Goal: Check status: Check status

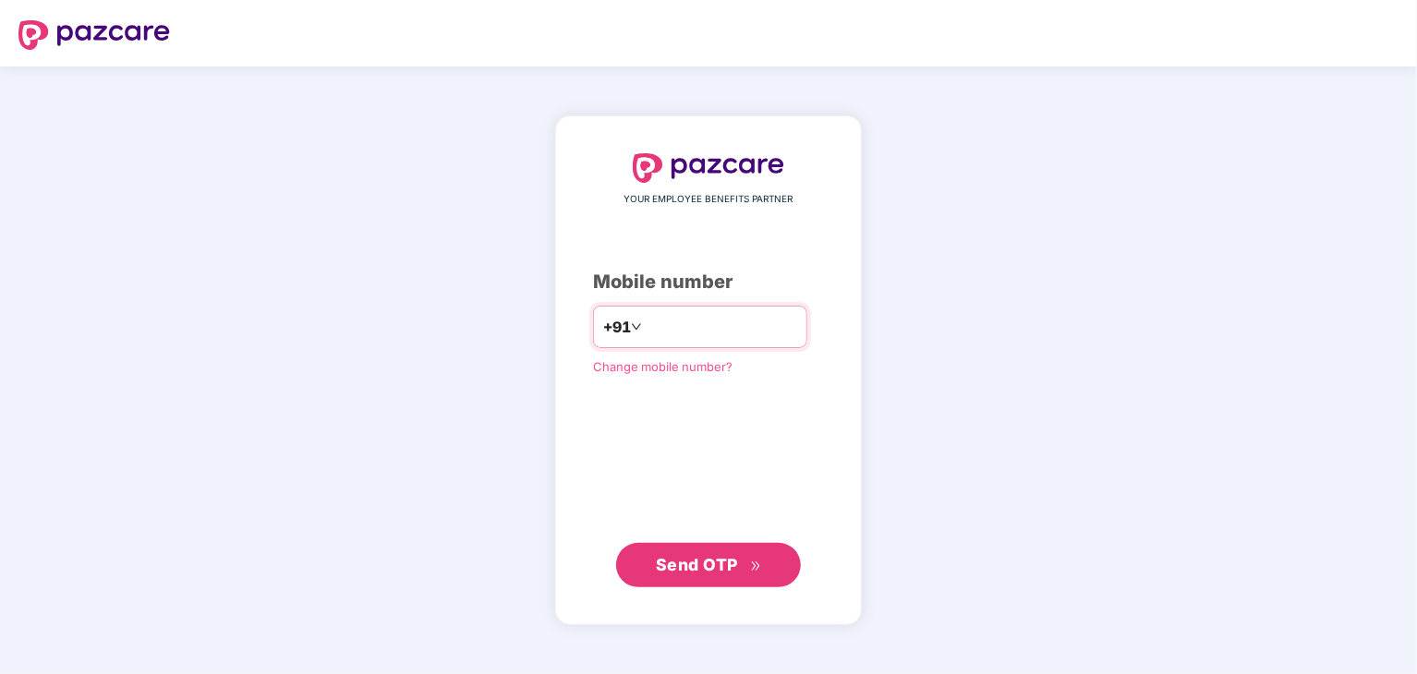
click at [660, 330] on input "number" at bounding box center [721, 327] width 151 height 30
type input "**********"
click at [680, 564] on span "Send OTP" at bounding box center [697, 563] width 82 height 19
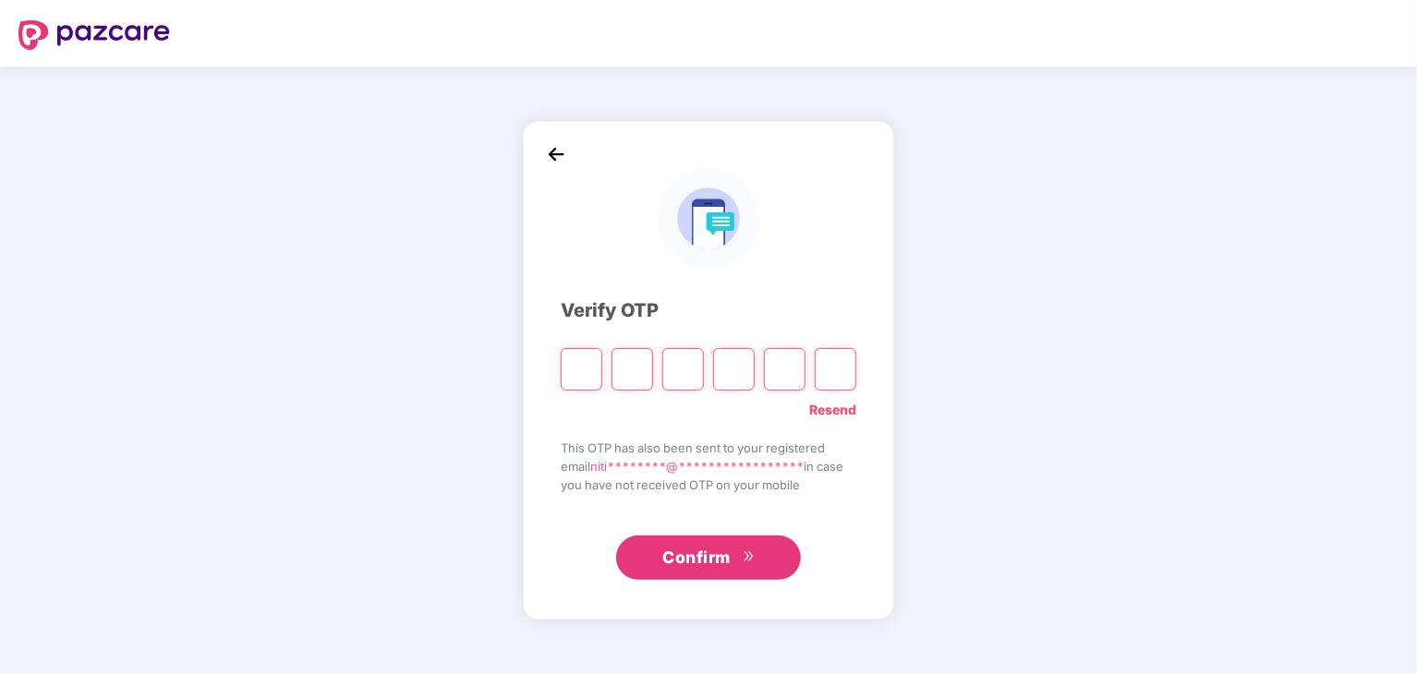
type input "*"
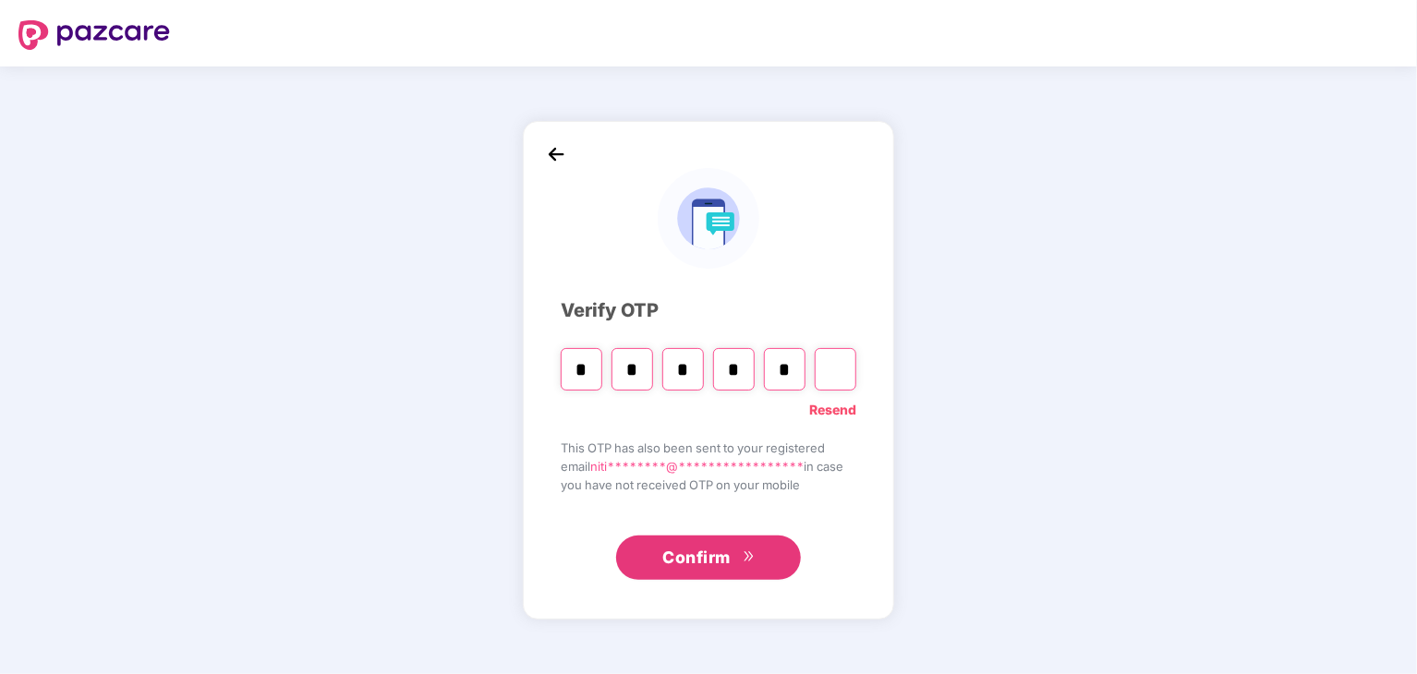
type input "*"
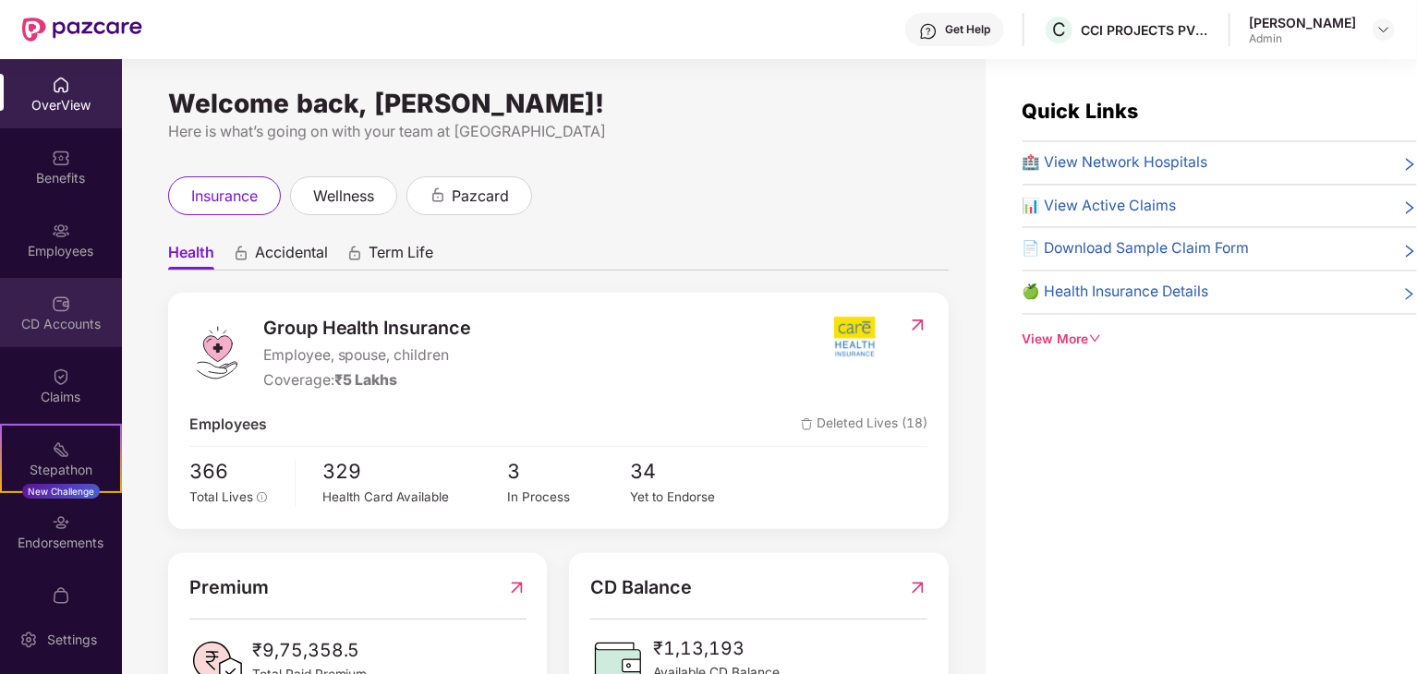
click at [80, 315] on div "CD Accounts" at bounding box center [61, 324] width 122 height 18
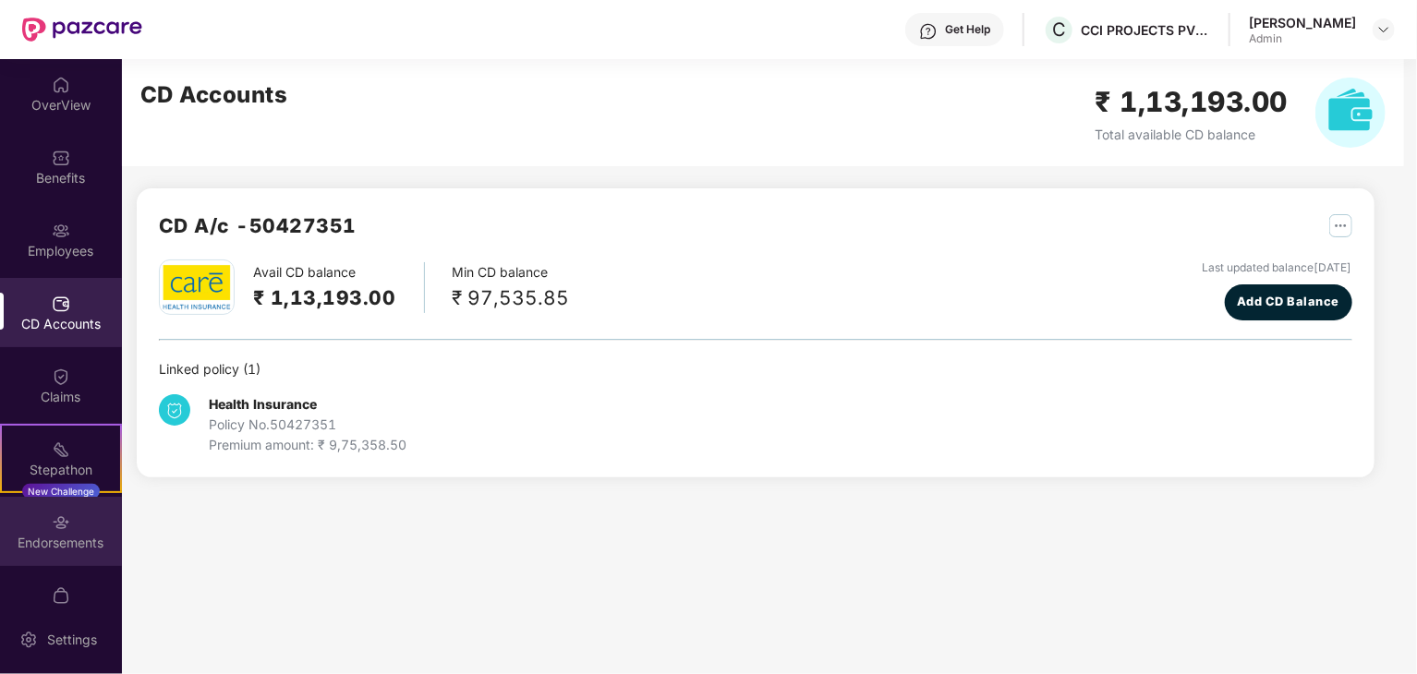
click at [72, 534] on div "Endorsements" at bounding box center [61, 543] width 122 height 18
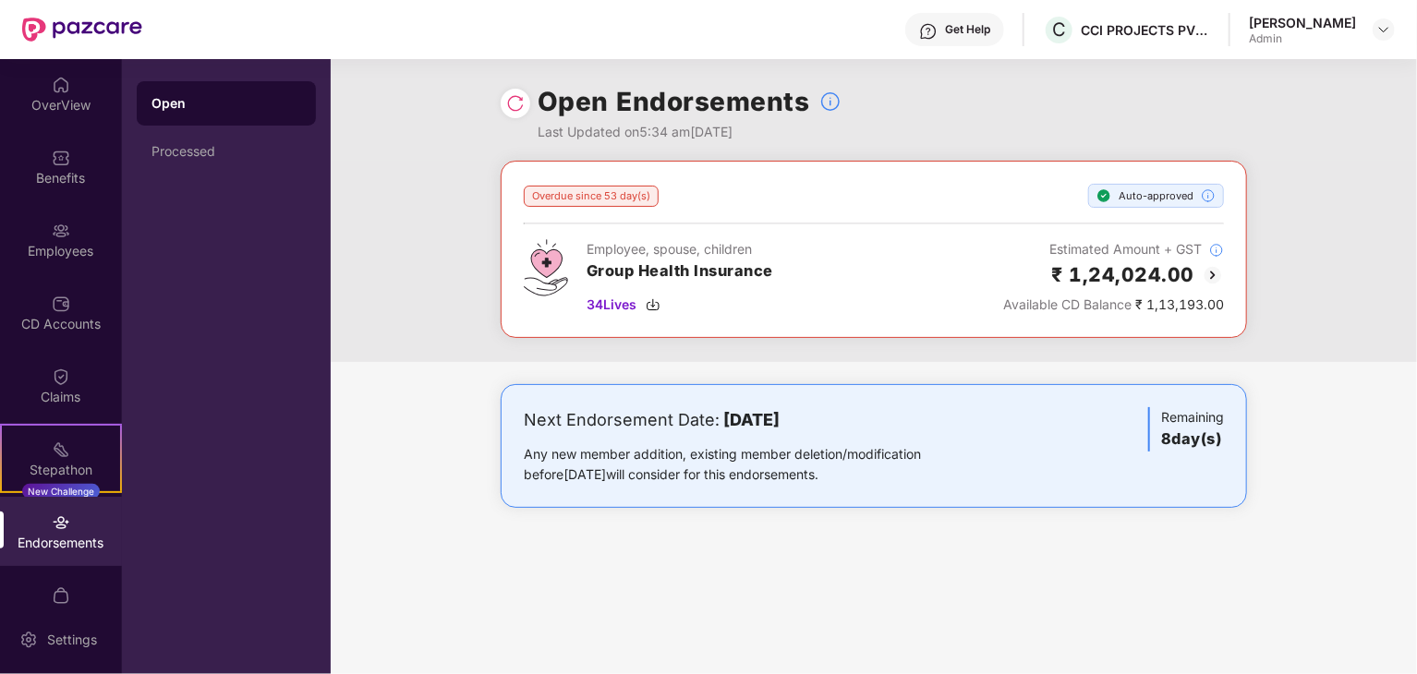
click at [1184, 199] on div "Auto-approved" at bounding box center [1156, 196] width 136 height 24
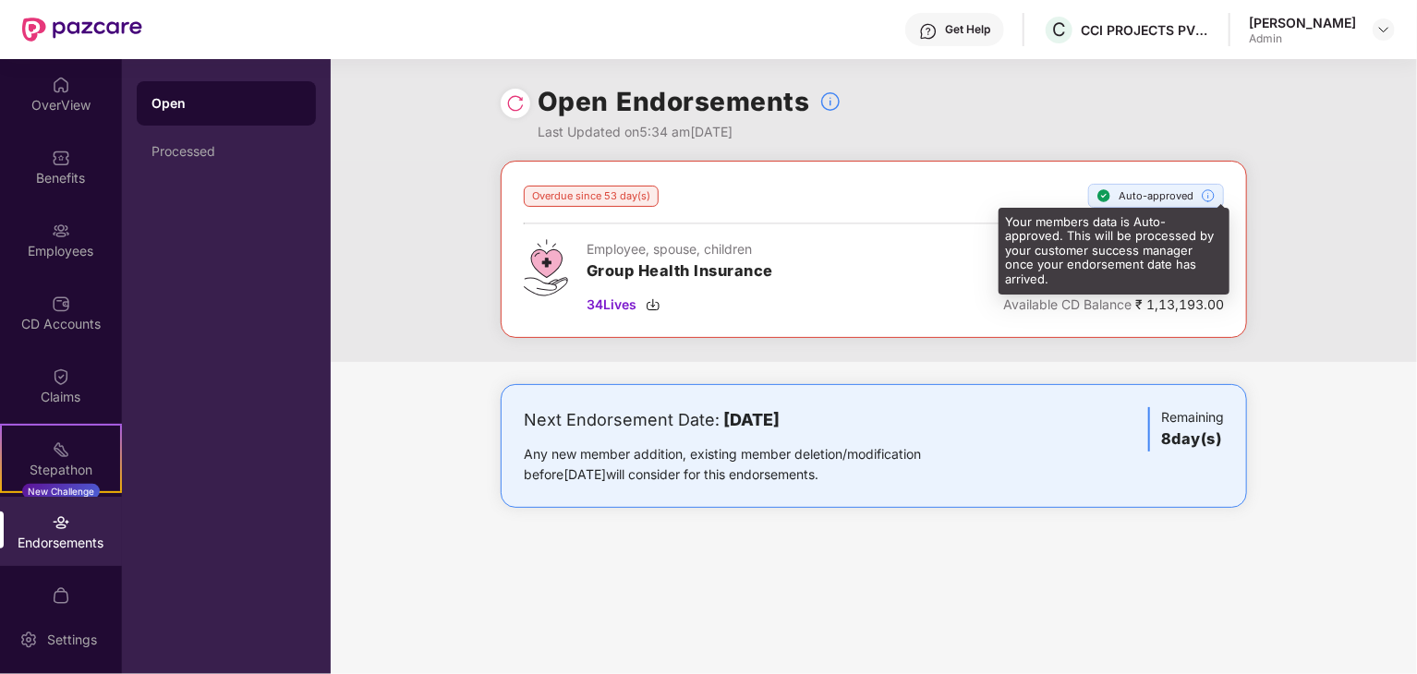
click at [1205, 194] on img at bounding box center [1208, 195] width 15 height 15
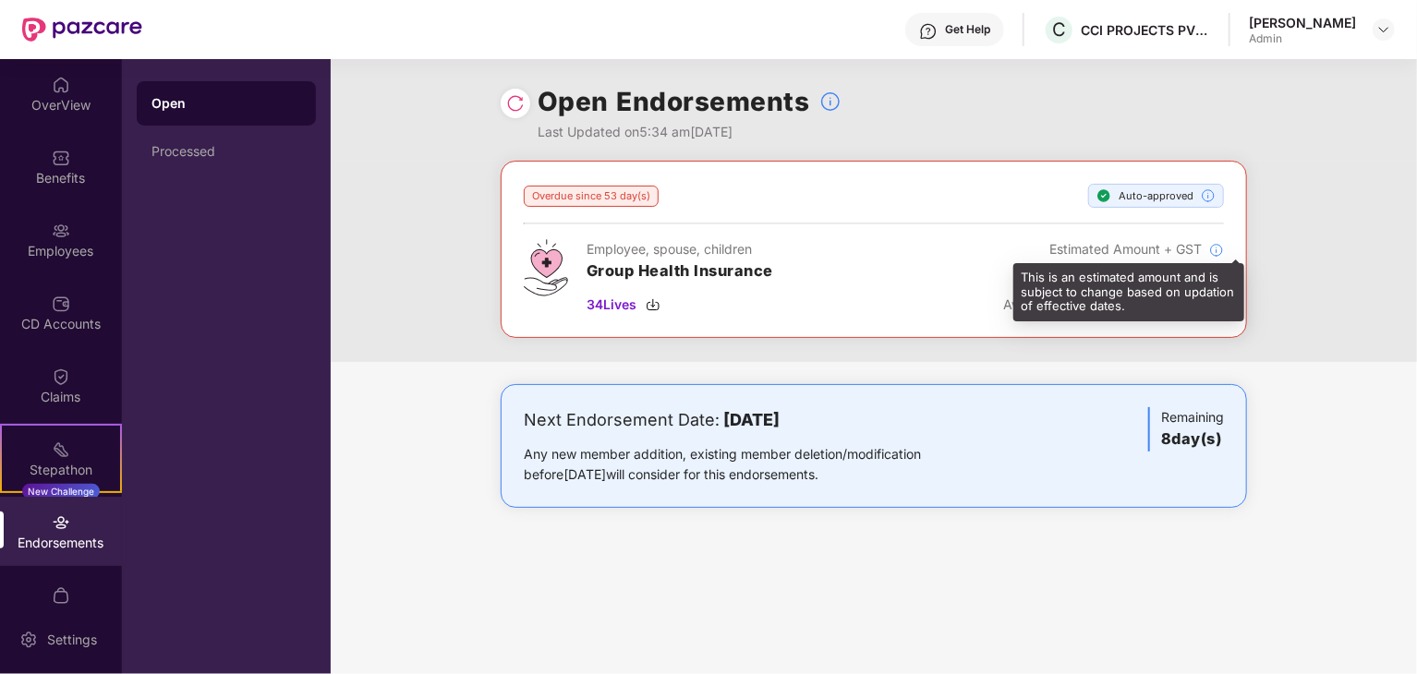
click at [1222, 249] on img at bounding box center [1216, 250] width 15 height 15
click at [1210, 251] on img at bounding box center [1216, 250] width 15 height 15
click at [1116, 311] on div "This is an estimated amount and is subject to change based on updation of effec…" at bounding box center [1128, 292] width 231 height 58
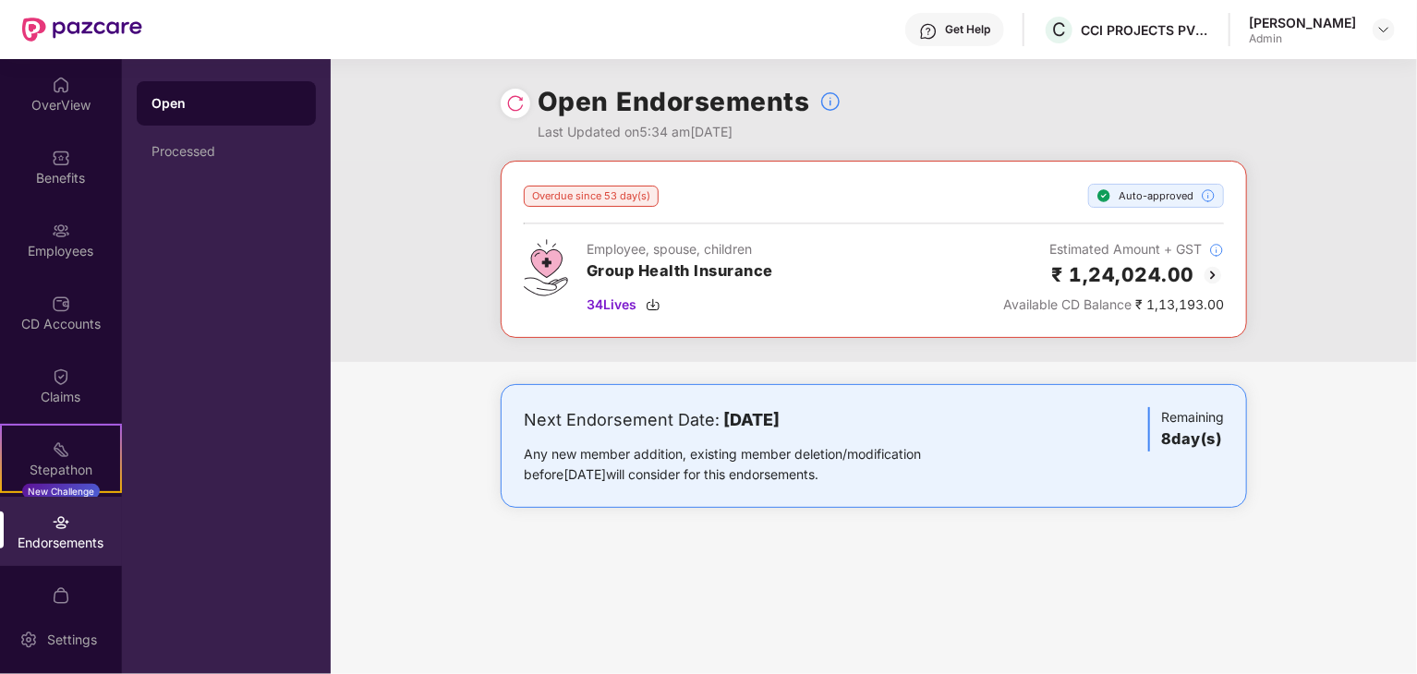
click at [1142, 196] on div "Auto-approved" at bounding box center [1156, 196] width 136 height 24
click at [1213, 273] on img at bounding box center [1212, 275] width 22 height 22
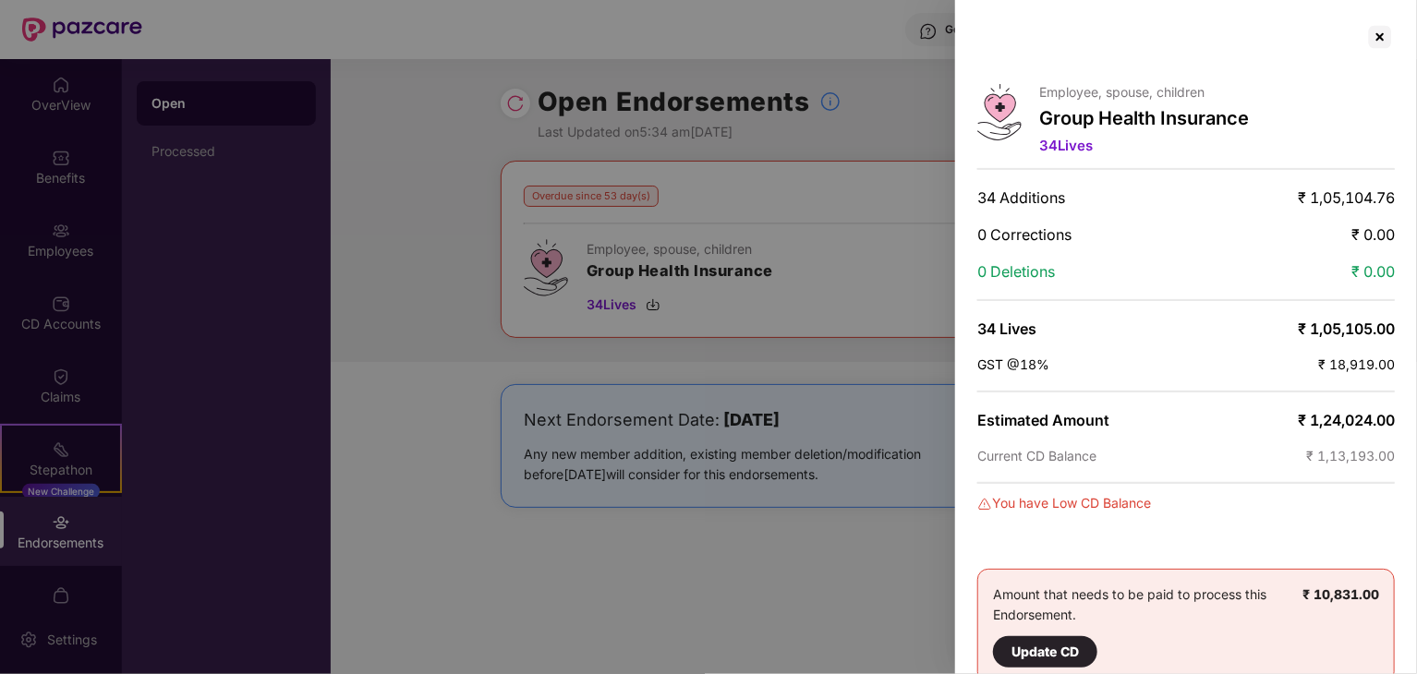
click at [641, 549] on div at bounding box center [708, 337] width 1417 height 674
click at [445, 148] on div at bounding box center [708, 337] width 1417 height 674
click at [1376, 32] on div at bounding box center [1380, 37] width 30 height 30
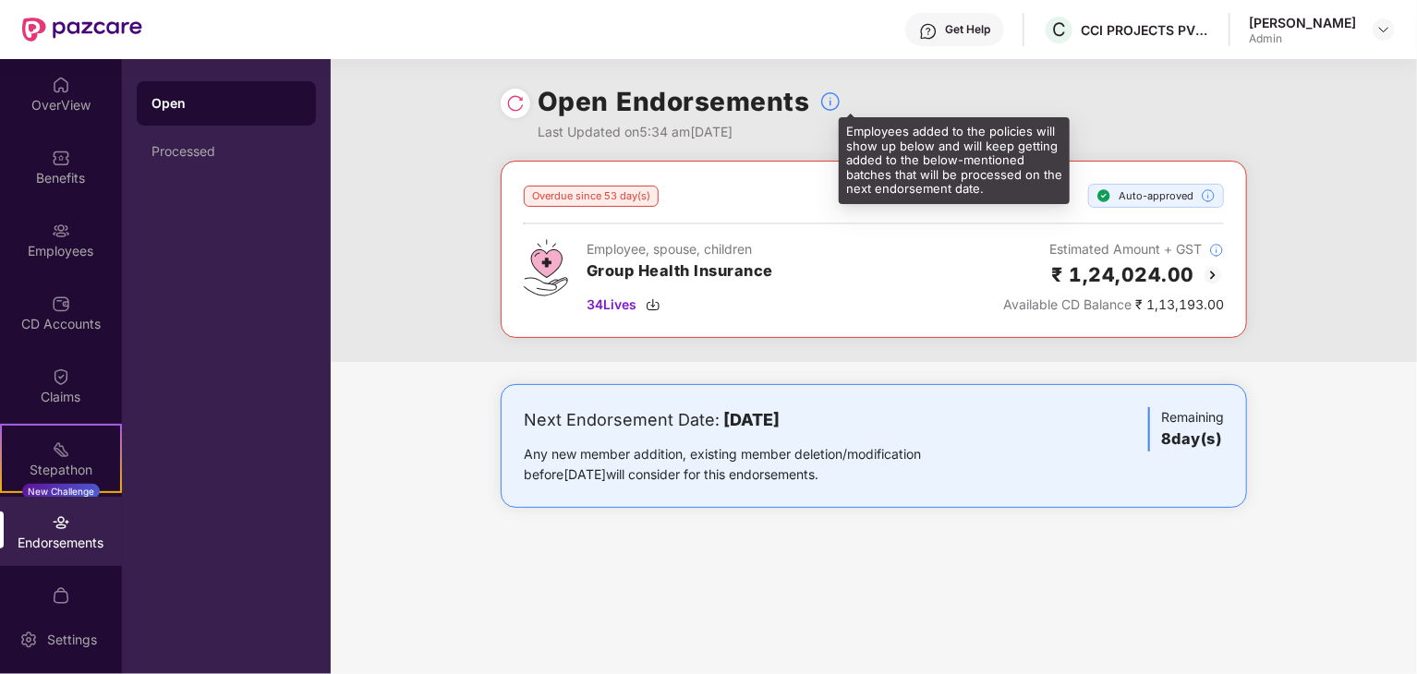
click at [825, 102] on img at bounding box center [830, 102] width 22 height 22
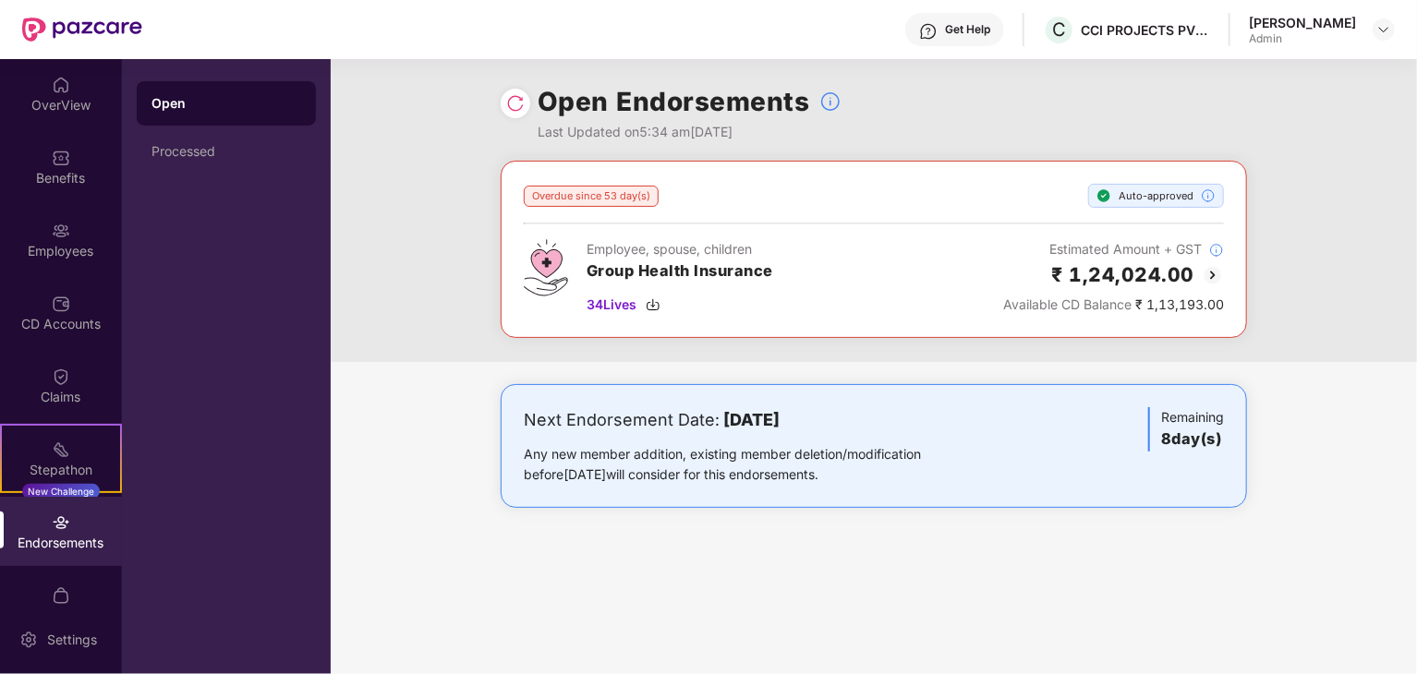
click at [517, 112] on img at bounding box center [515, 103] width 18 height 18
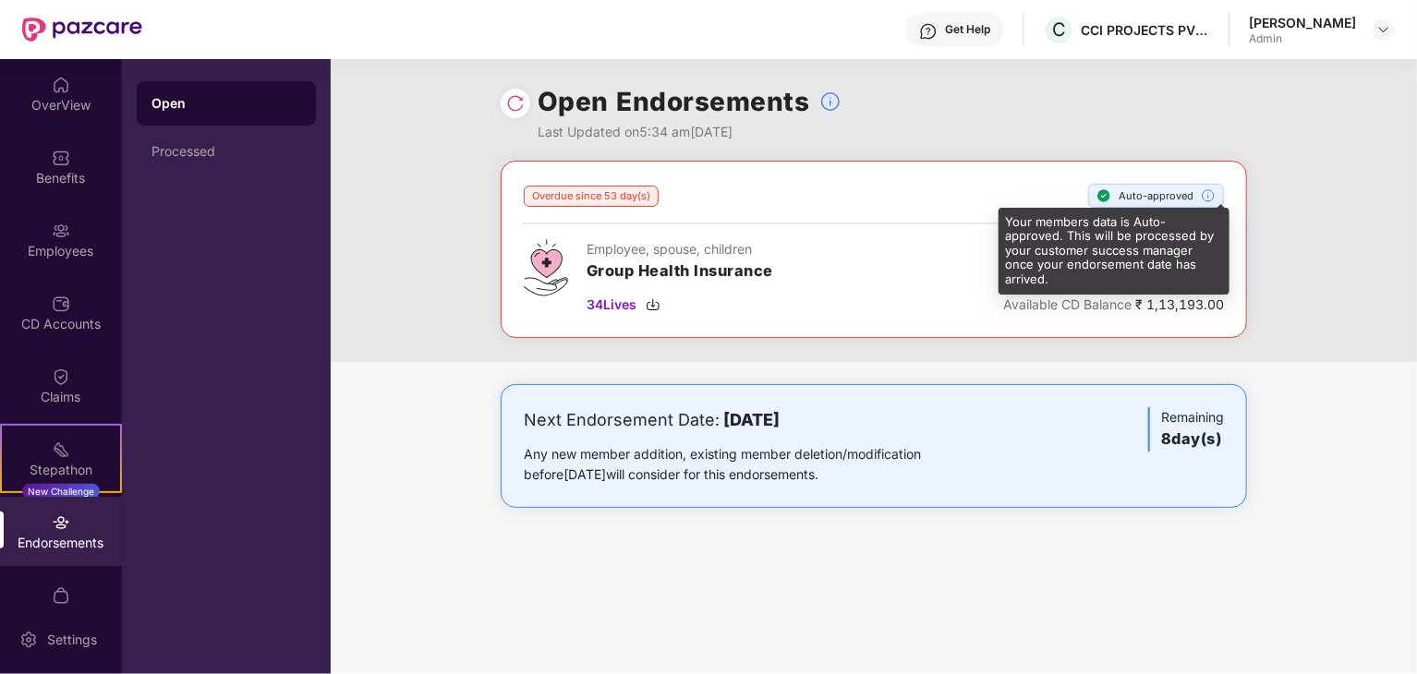
click at [1205, 195] on img at bounding box center [1208, 195] width 15 height 15
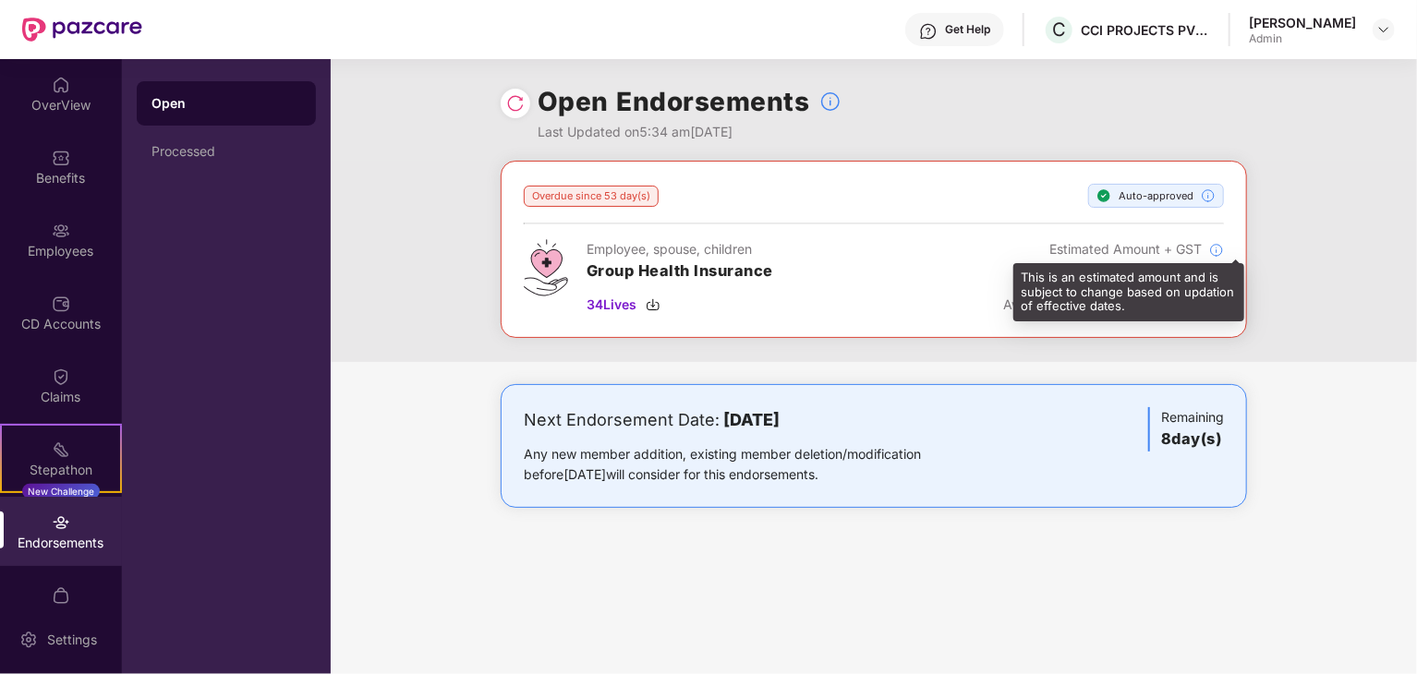
click at [1213, 248] on img at bounding box center [1216, 250] width 15 height 15
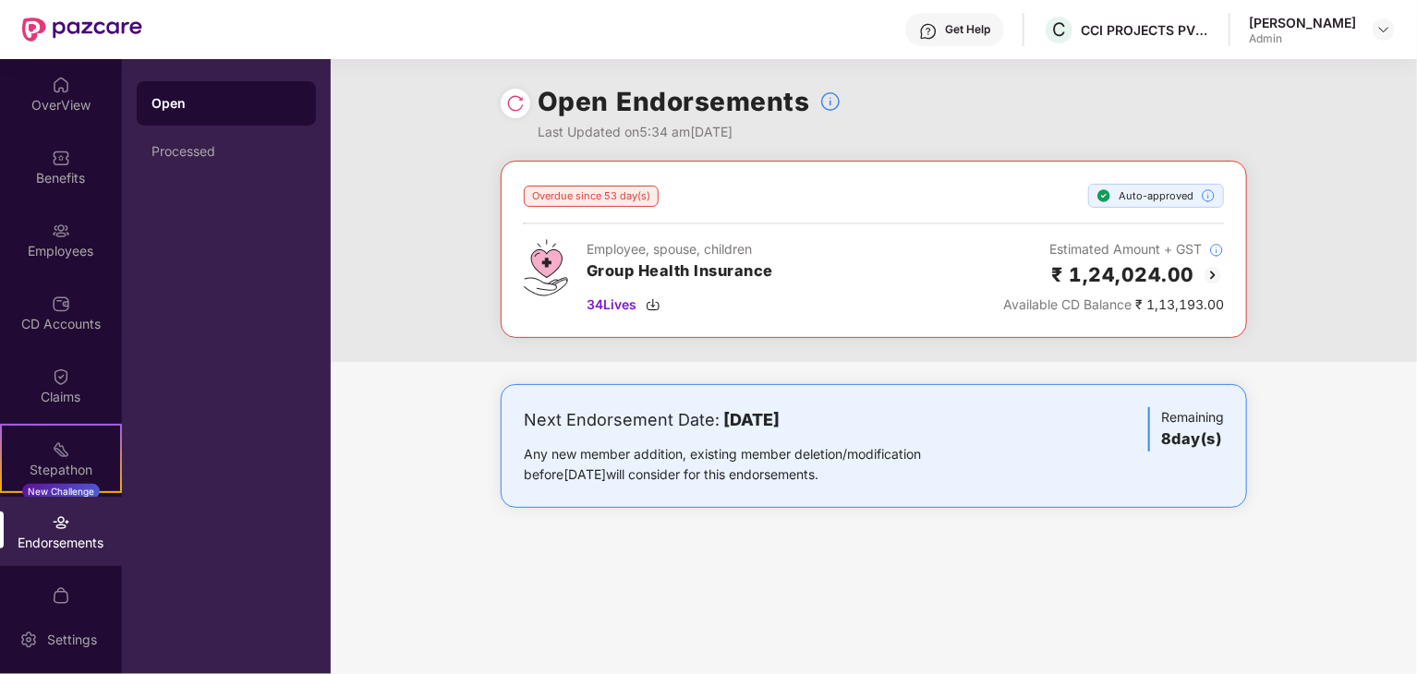
drag, startPoint x: 1213, startPoint y: 248, endPoint x: 1147, endPoint y: 255, distance: 65.9
click at [1147, 255] on div "Estimated Amount + GST" at bounding box center [1113, 249] width 221 height 20
click at [1152, 276] on h2 "₹ 1,24,024.00" at bounding box center [1123, 274] width 143 height 30
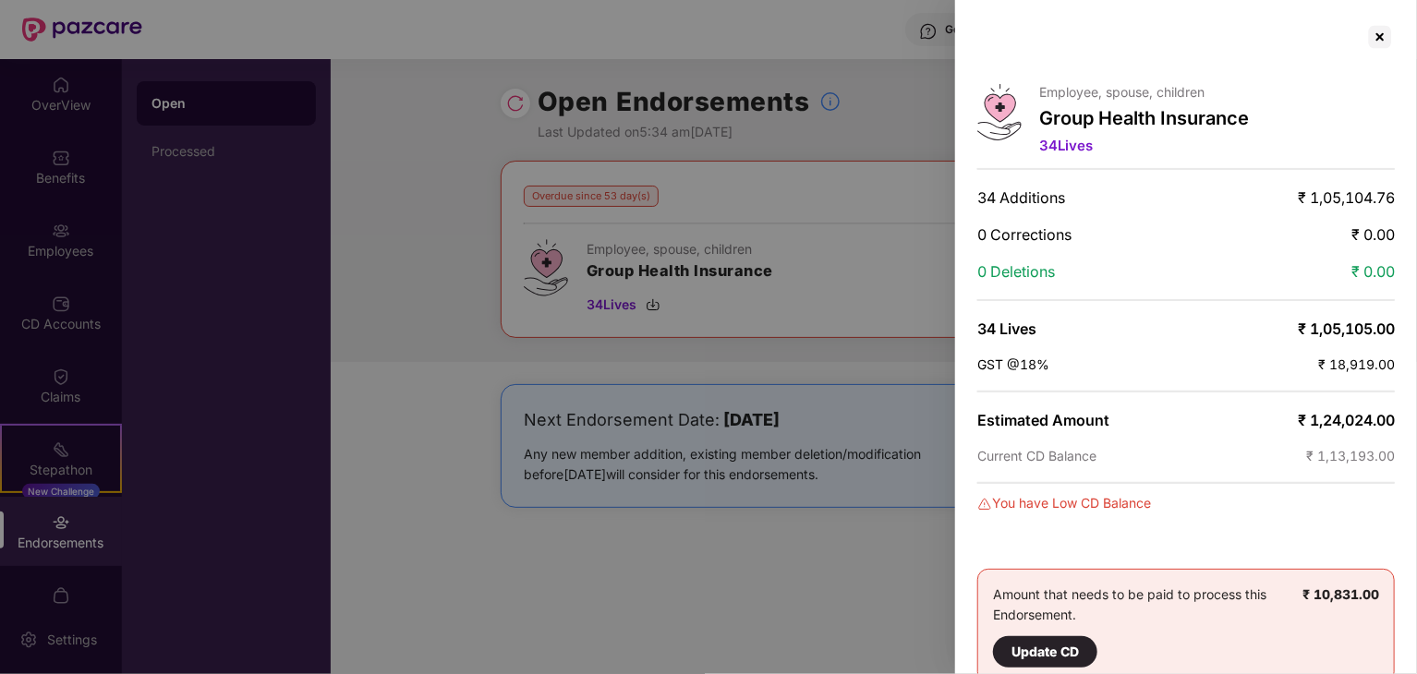
click at [848, 251] on div at bounding box center [708, 337] width 1417 height 674
click at [867, 282] on div at bounding box center [708, 337] width 1417 height 674
click at [1373, 35] on div at bounding box center [1380, 37] width 30 height 30
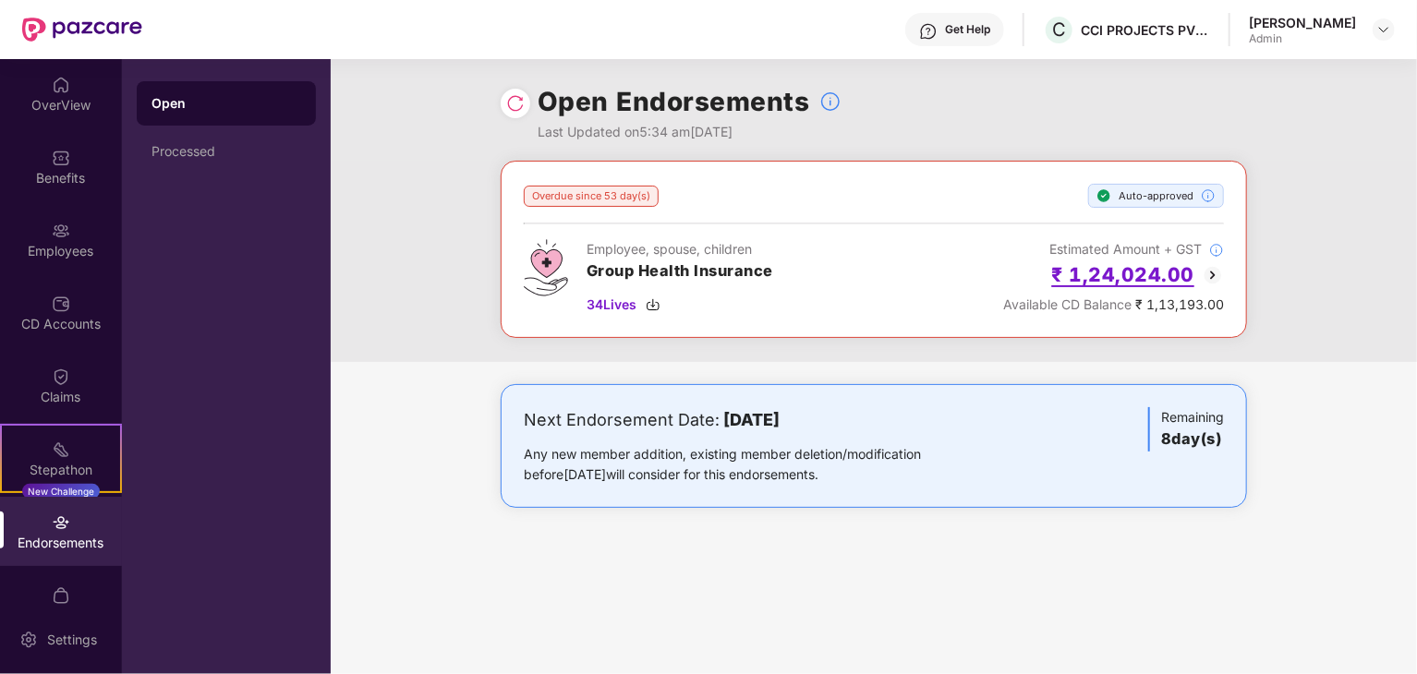
click at [1142, 273] on h2 "₹ 1,24,024.00" at bounding box center [1123, 274] width 143 height 30
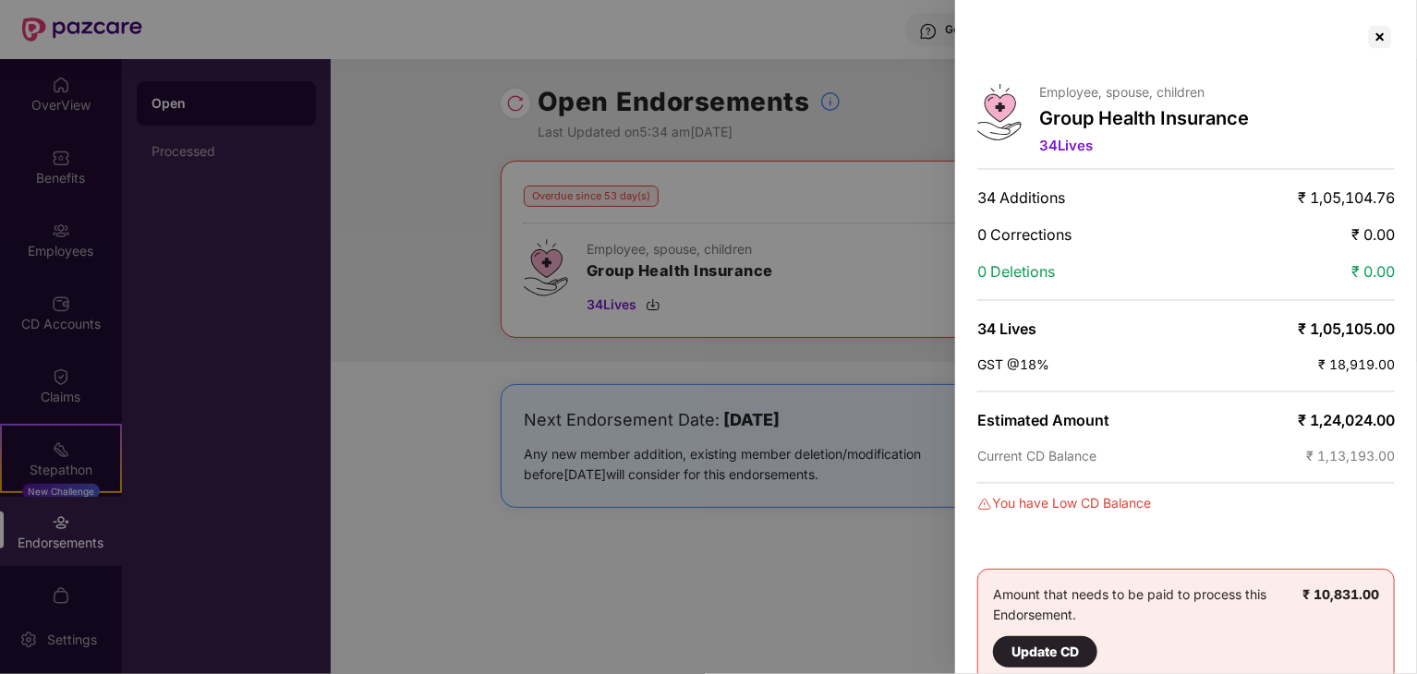
click at [870, 222] on div at bounding box center [708, 337] width 1417 height 674
click at [1376, 37] on div at bounding box center [1380, 37] width 30 height 30
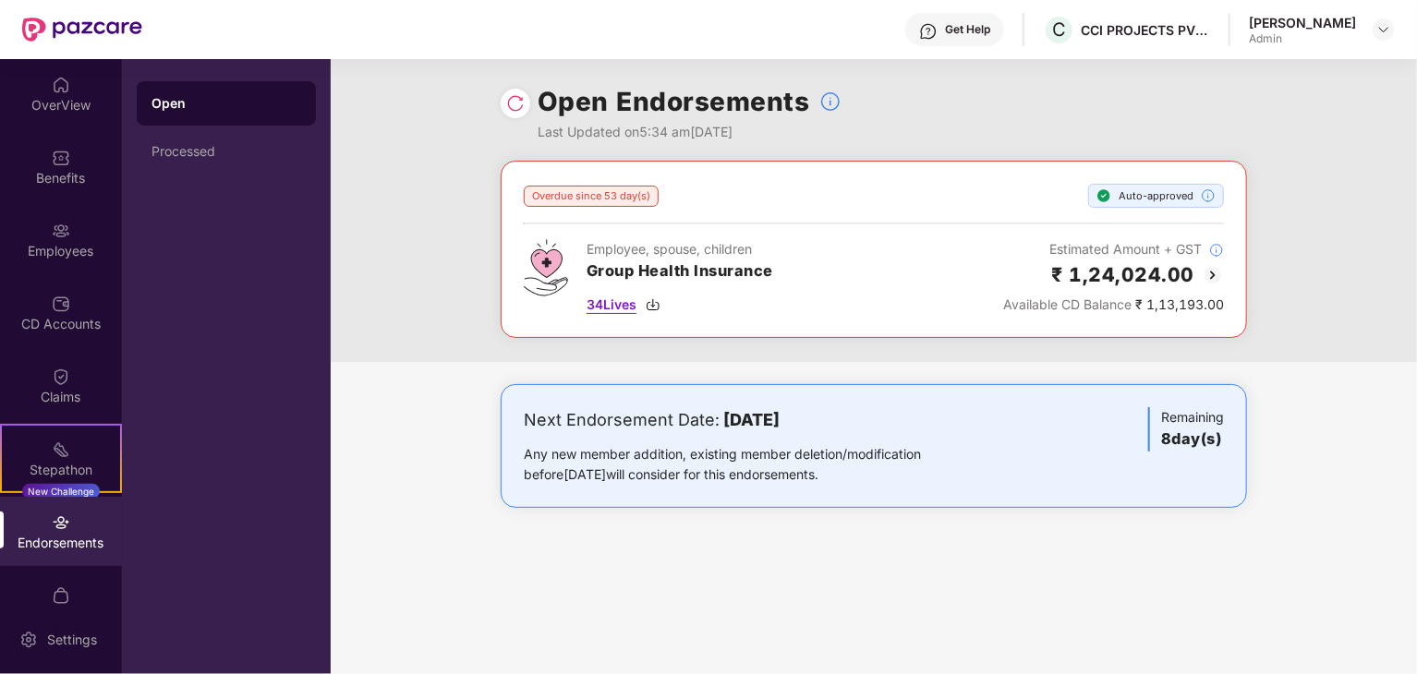
click at [654, 308] on img at bounding box center [653, 304] width 15 height 15
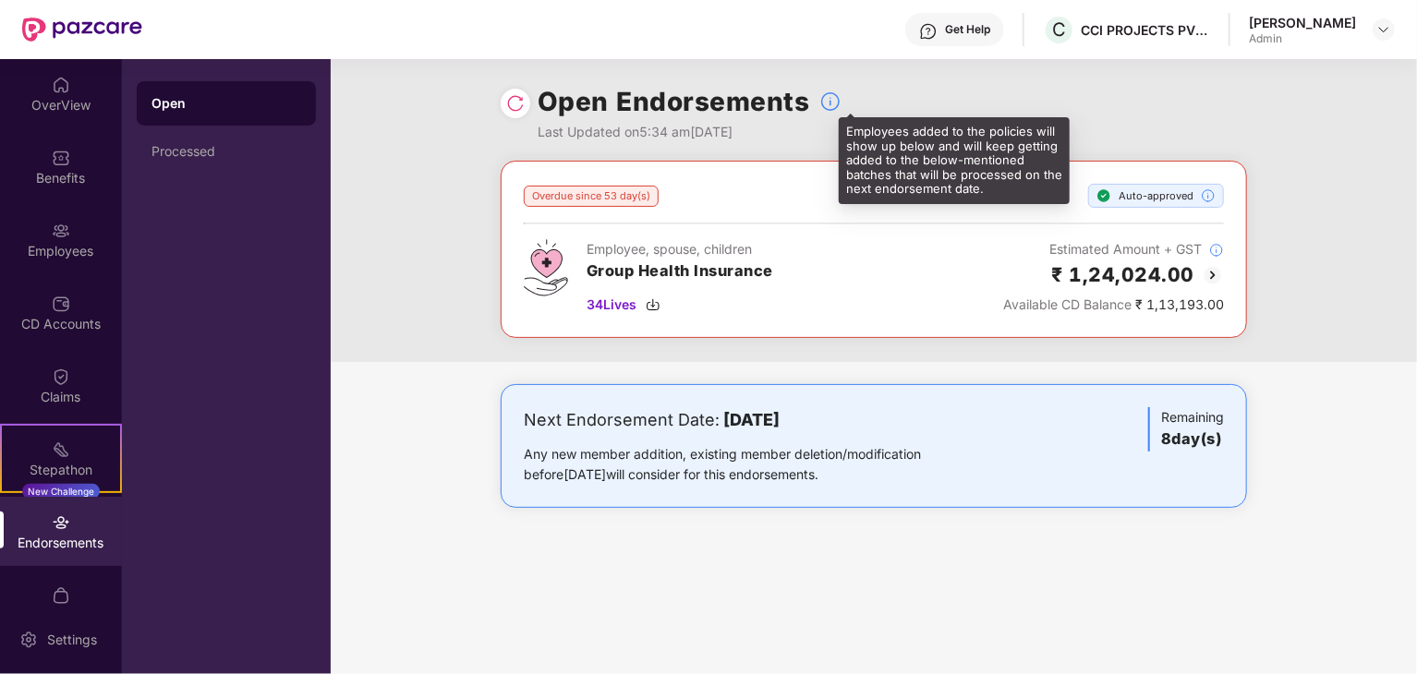
click at [827, 105] on img at bounding box center [830, 102] width 22 height 22
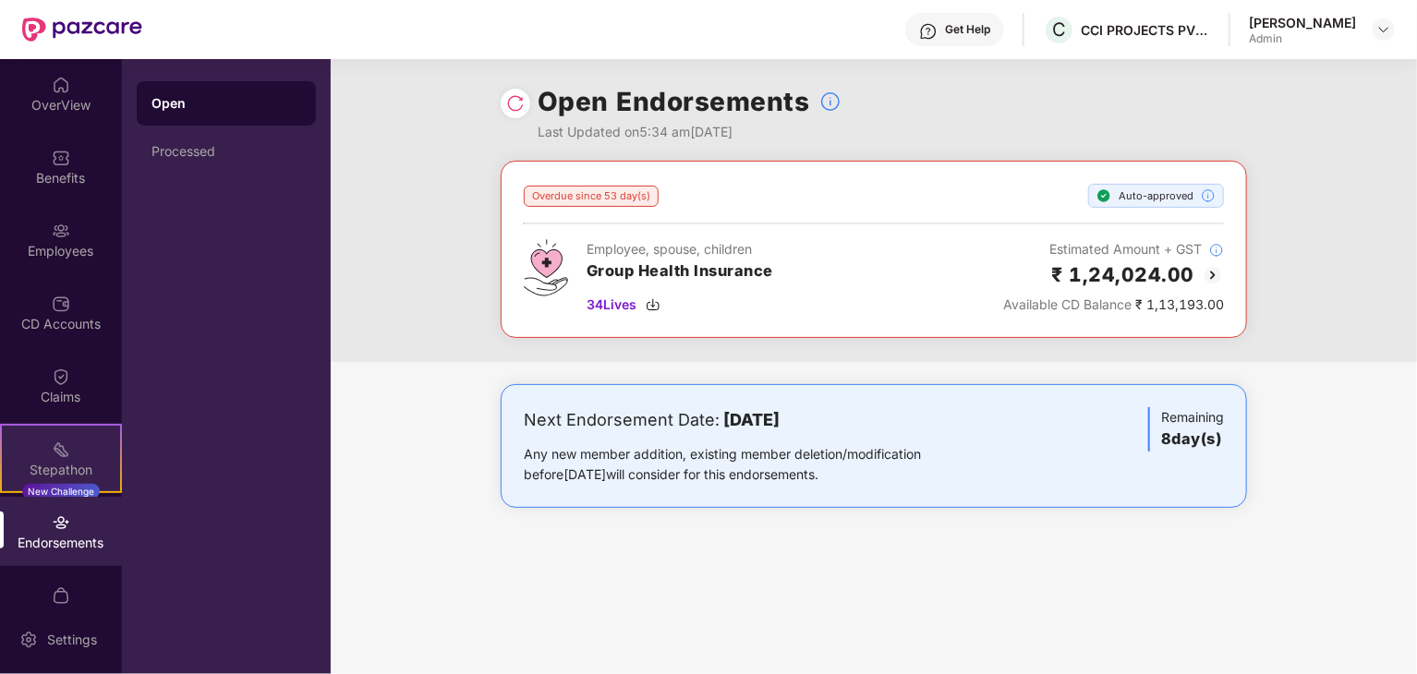
click at [74, 455] on div "Stepathon New Challenge" at bounding box center [61, 458] width 122 height 69
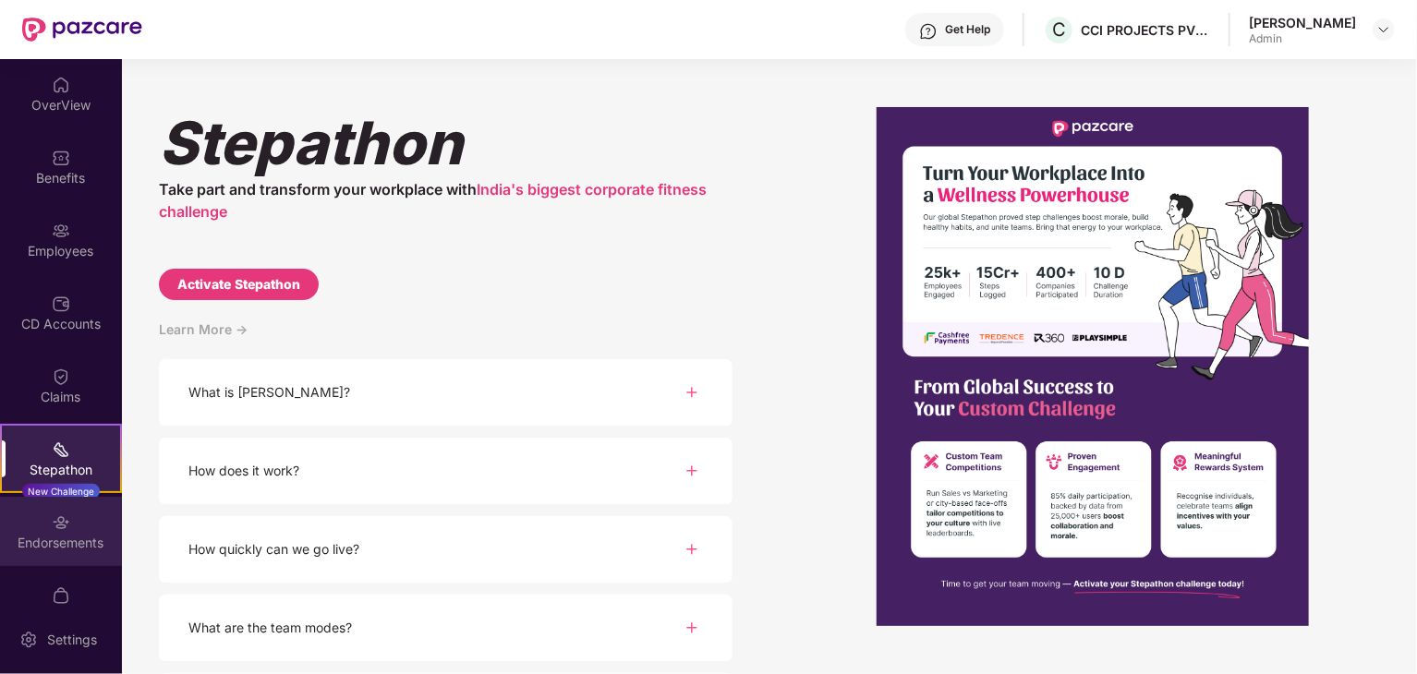
click at [44, 540] on div "Endorsements" at bounding box center [61, 543] width 122 height 18
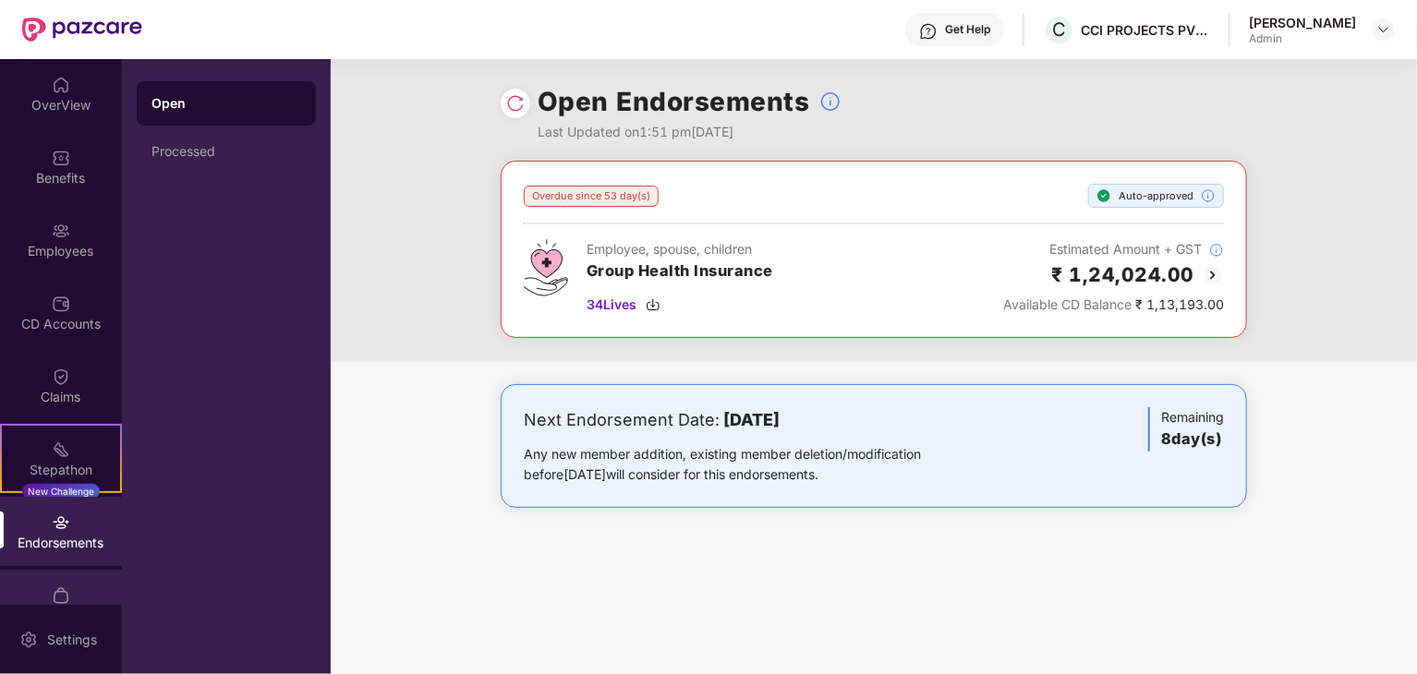
click at [59, 599] on img at bounding box center [61, 595] width 18 height 18
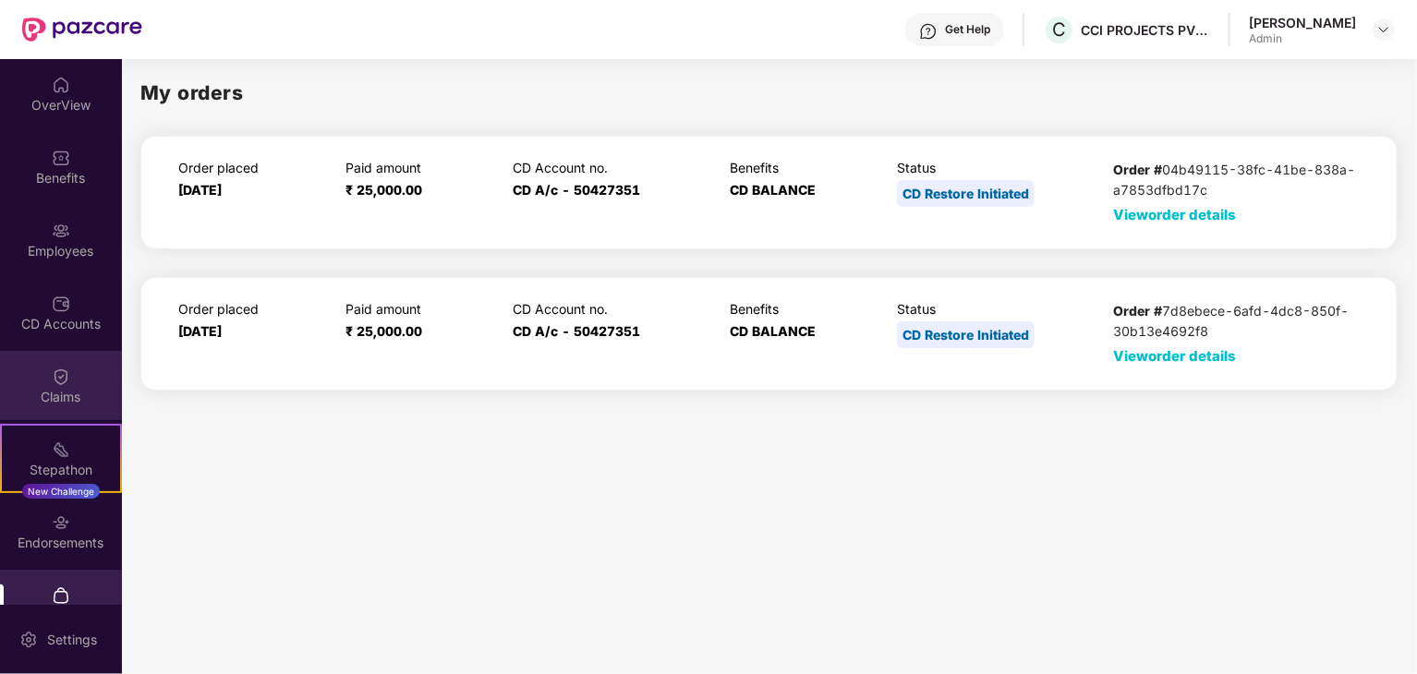
click at [68, 388] on div "Claims" at bounding box center [61, 397] width 122 height 18
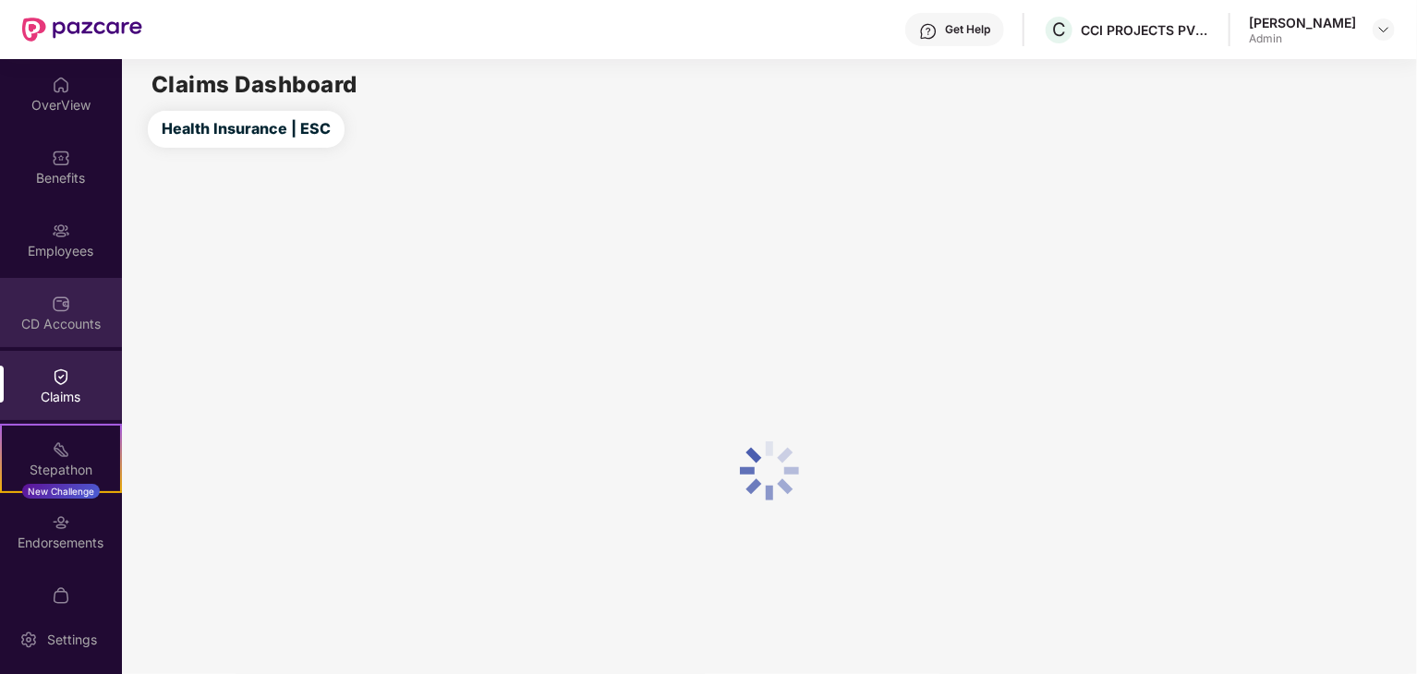
click at [54, 311] on img at bounding box center [61, 304] width 18 height 18
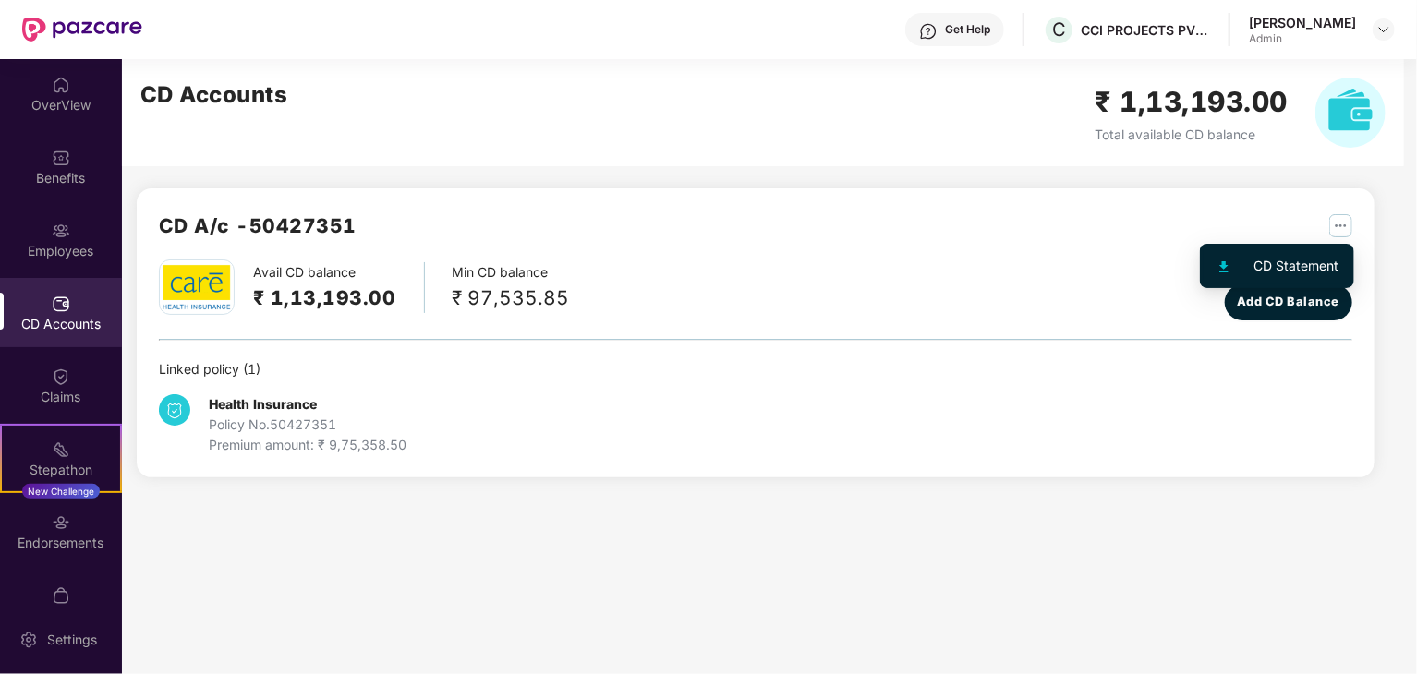
click at [1334, 228] on img "button" at bounding box center [1340, 225] width 23 height 23
click at [1295, 259] on div "CD Statement" at bounding box center [1296, 266] width 85 height 20
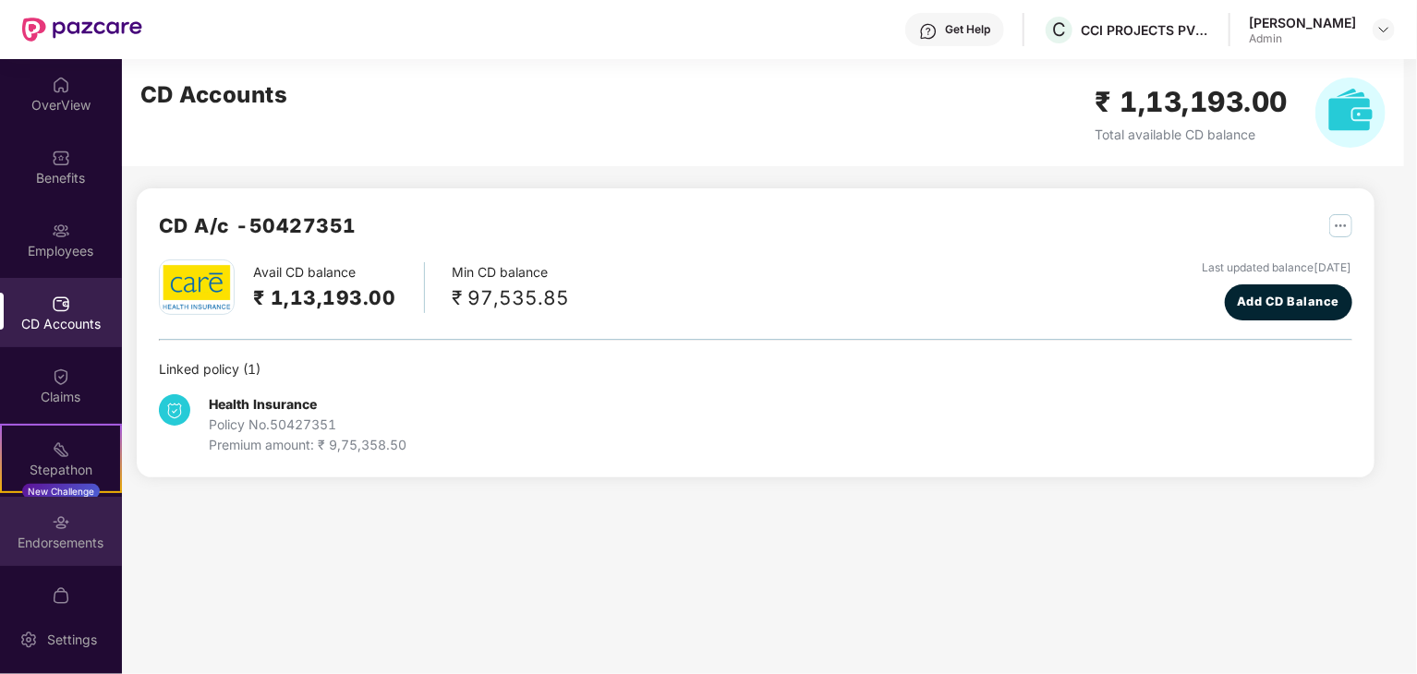
click at [55, 534] on div "Endorsements" at bounding box center [61, 543] width 122 height 18
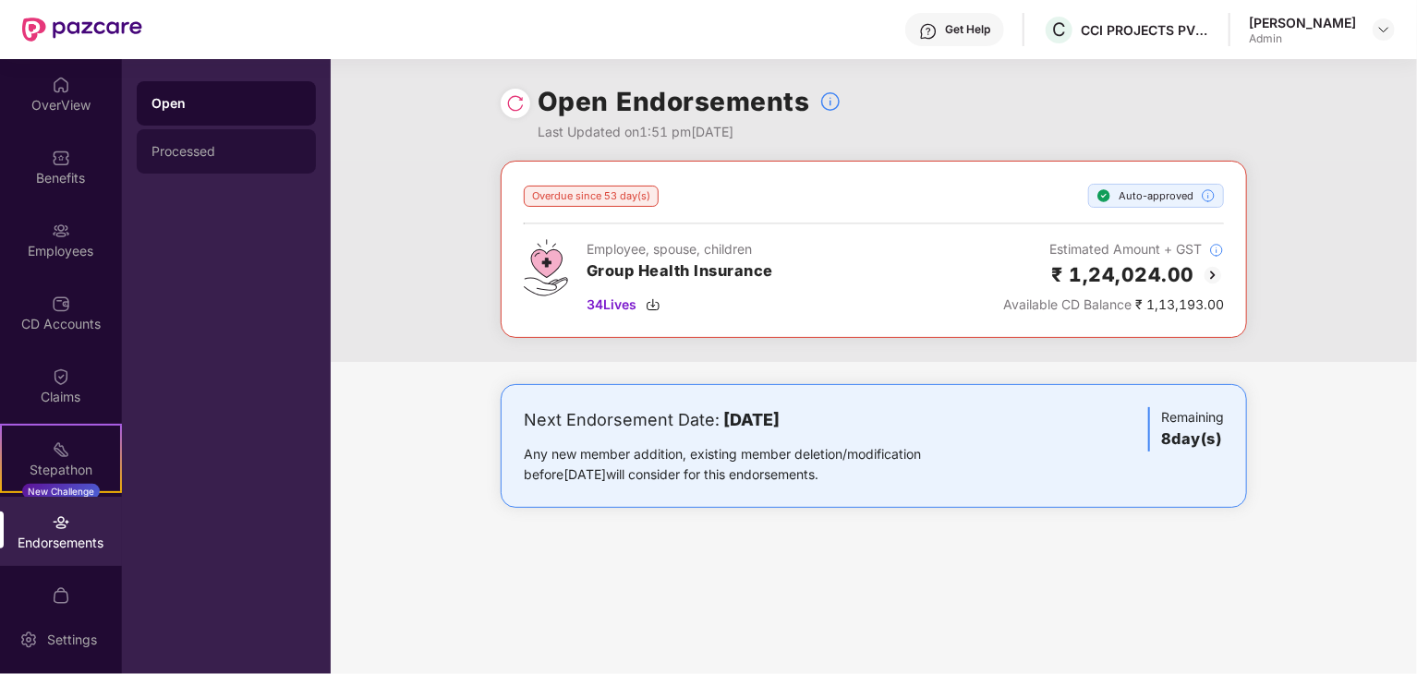
click at [199, 158] on div "Processed" at bounding box center [226, 151] width 150 height 15
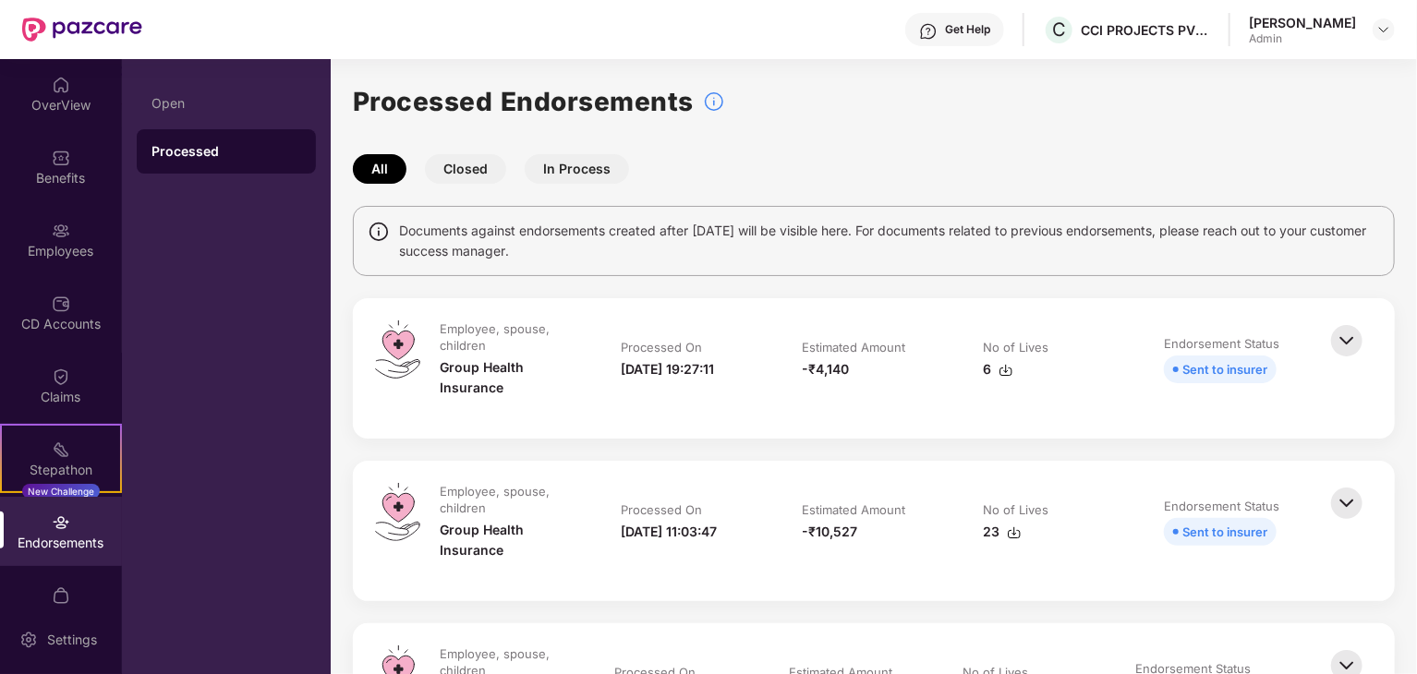
click at [1345, 337] on img at bounding box center [1346, 340] width 41 height 41
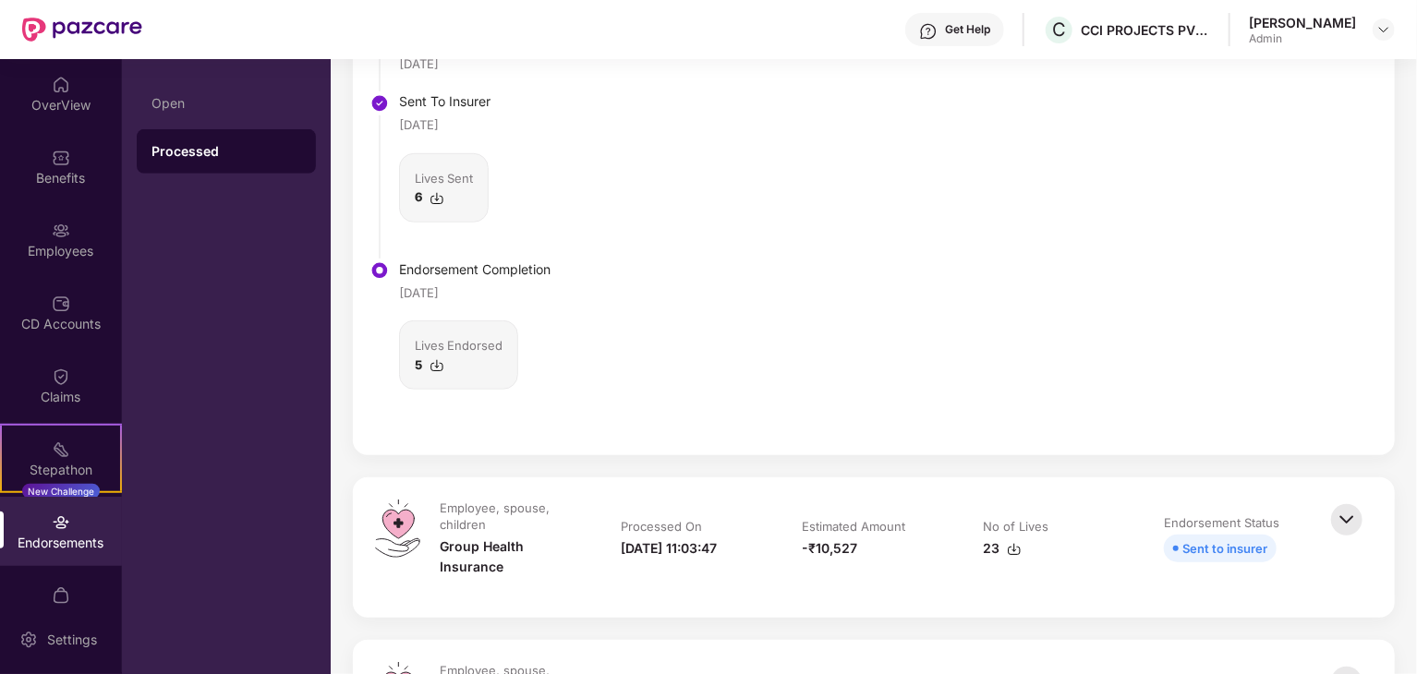
scroll to position [1075, 0]
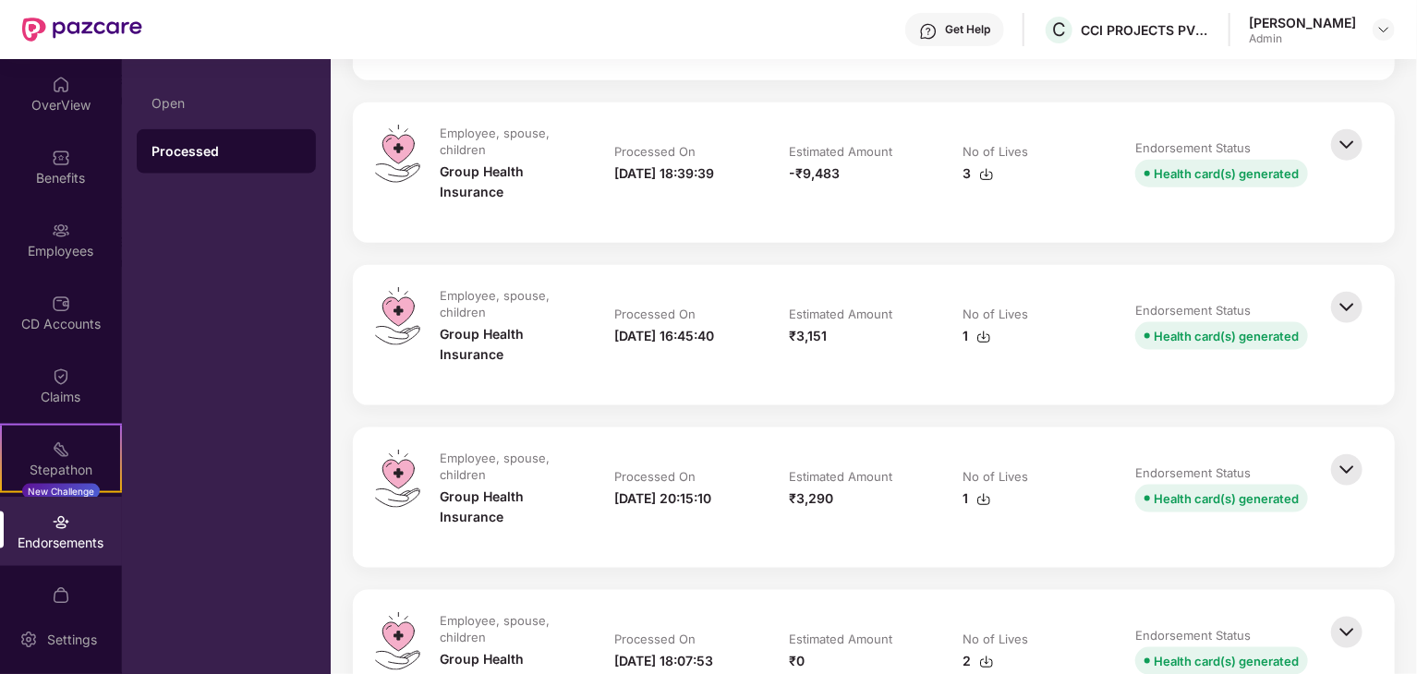
click at [1351, 146] on img at bounding box center [1346, 145] width 41 height 41
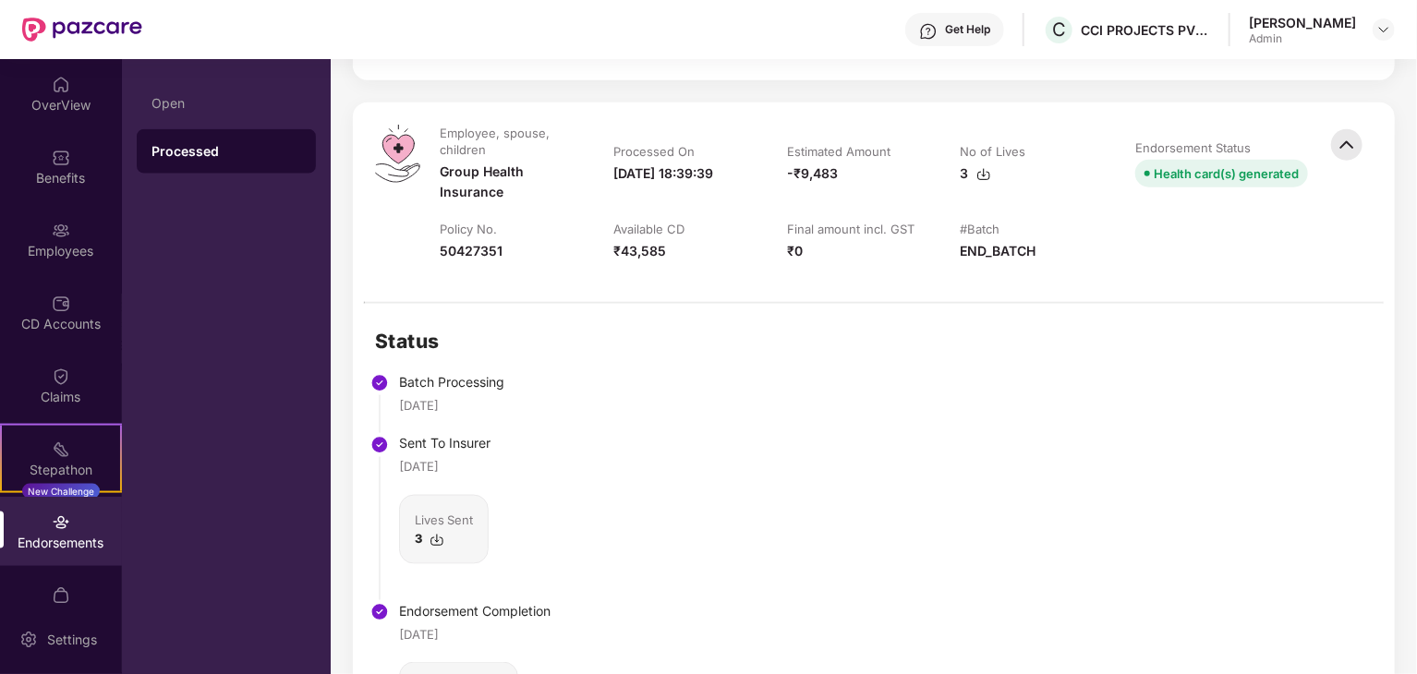
scroll to position [1613, 0]
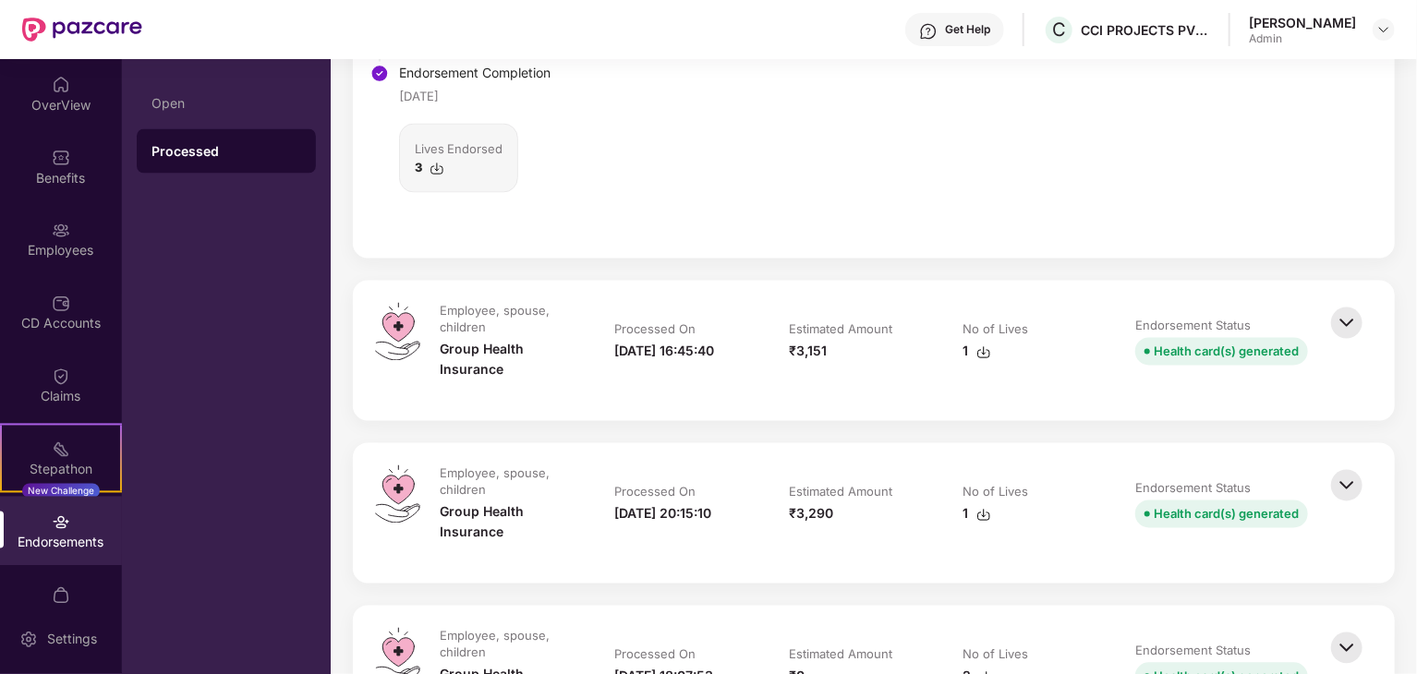
click at [1347, 318] on img at bounding box center [1346, 323] width 41 height 41
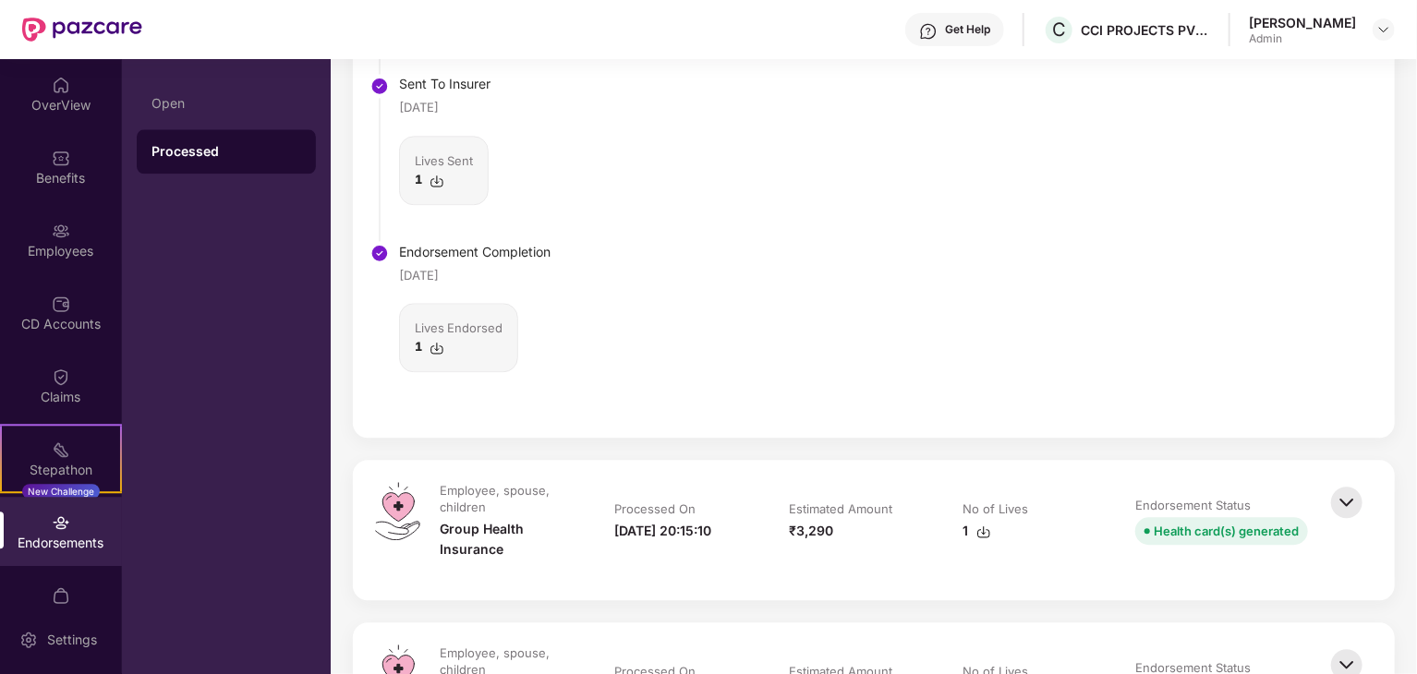
scroll to position [2631, 0]
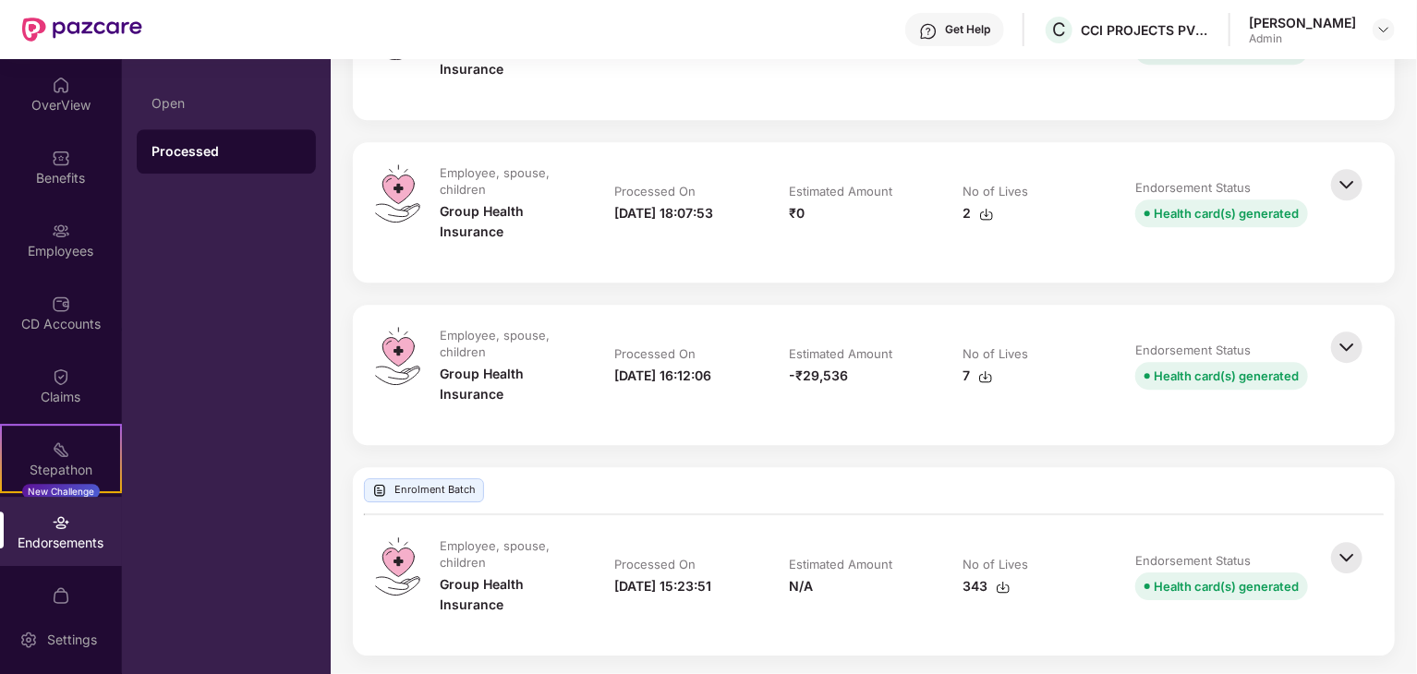
click at [1348, 180] on img at bounding box center [1346, 184] width 41 height 41
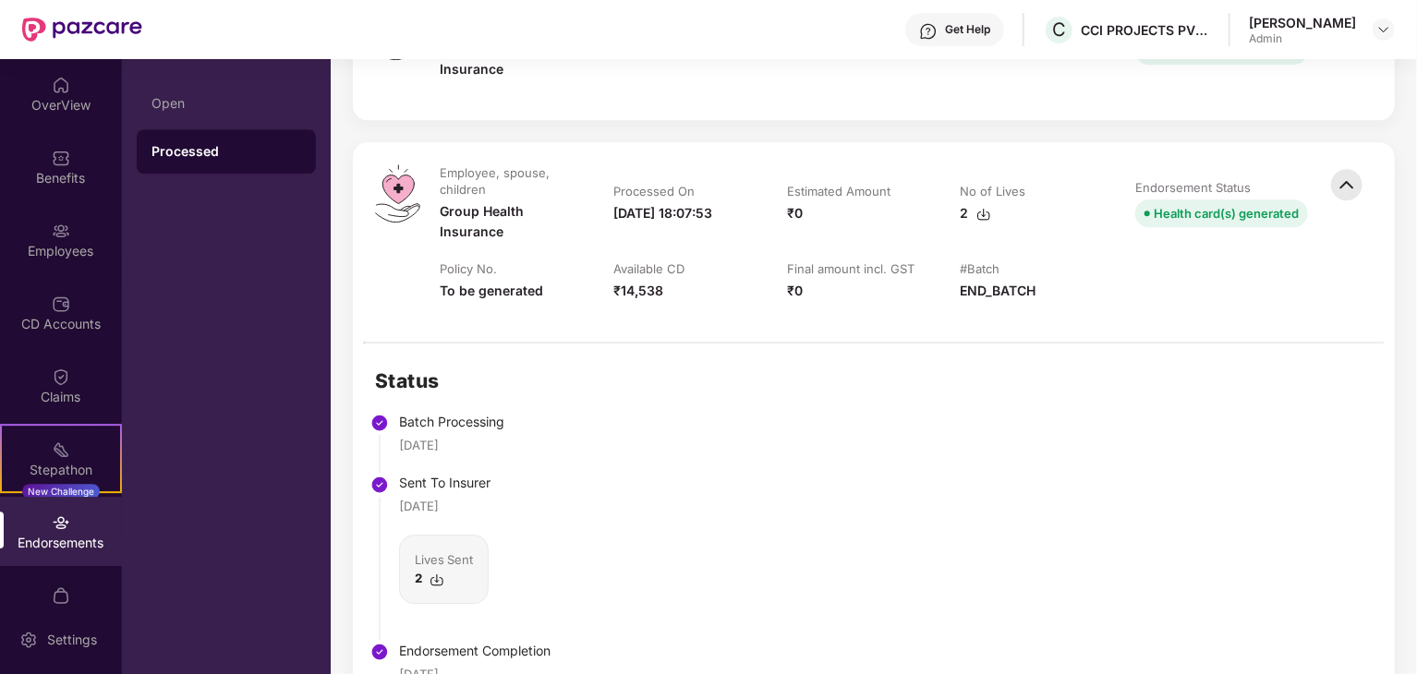
scroll to position [3169, 0]
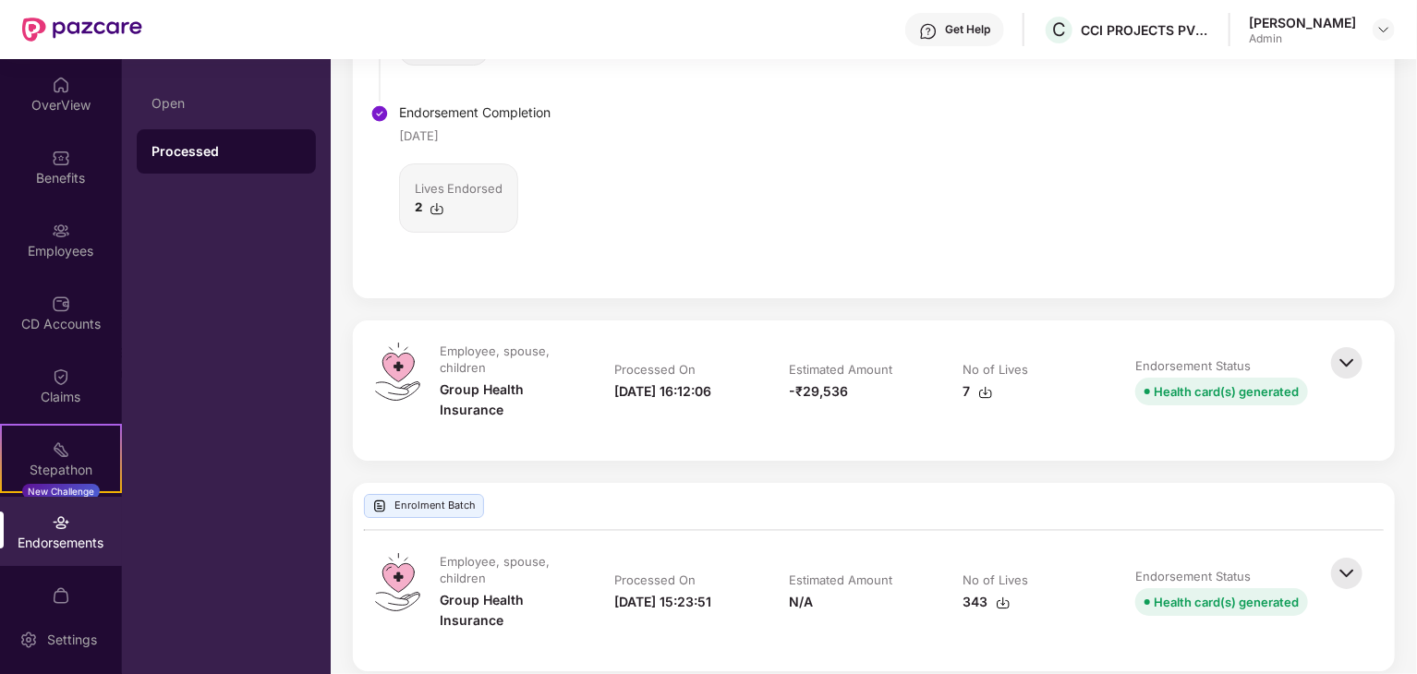
click at [1336, 358] on img at bounding box center [1346, 363] width 41 height 41
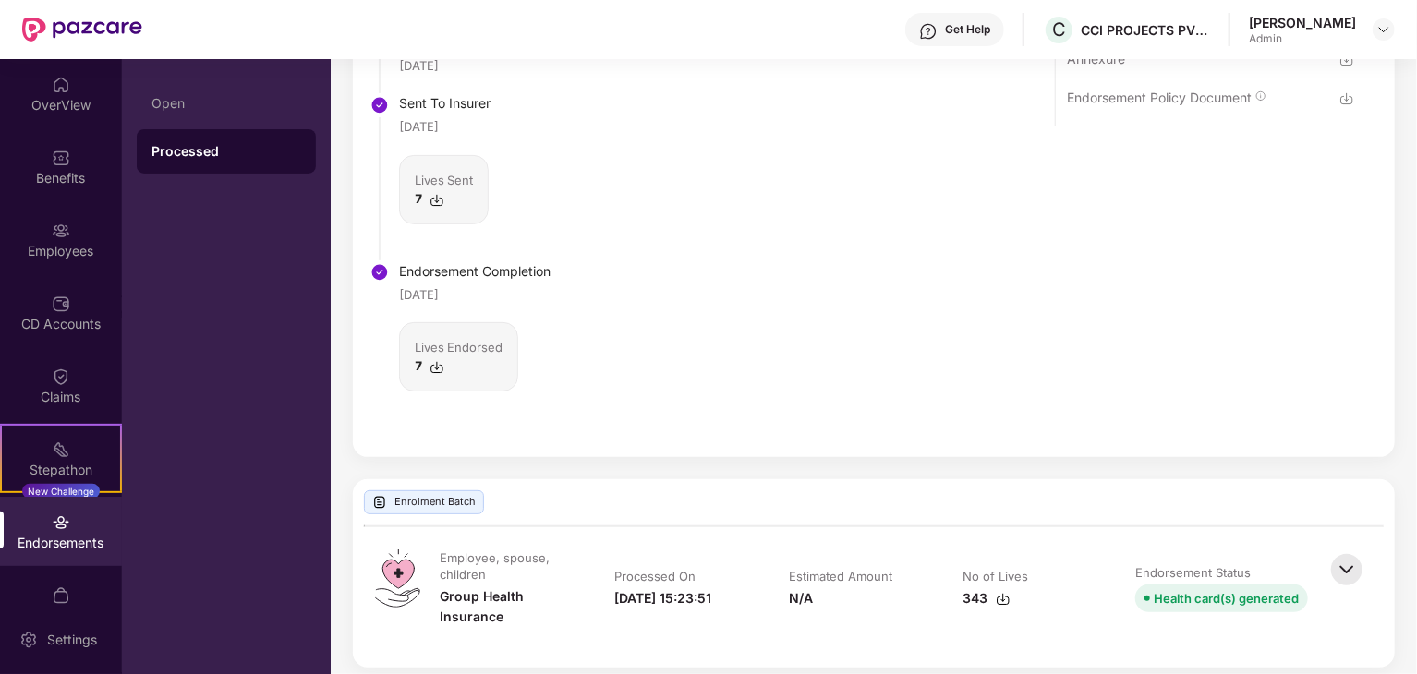
scroll to position [3737, 0]
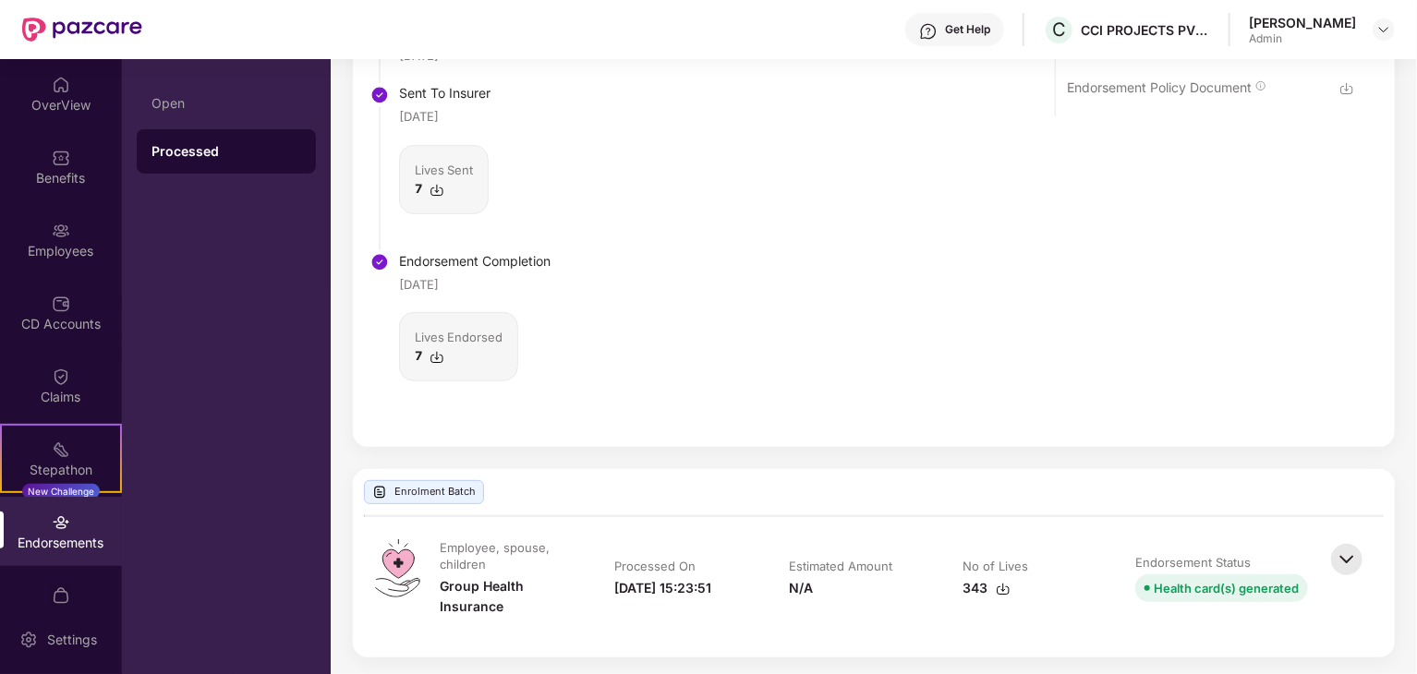
click at [1350, 553] on img at bounding box center [1346, 559] width 41 height 41
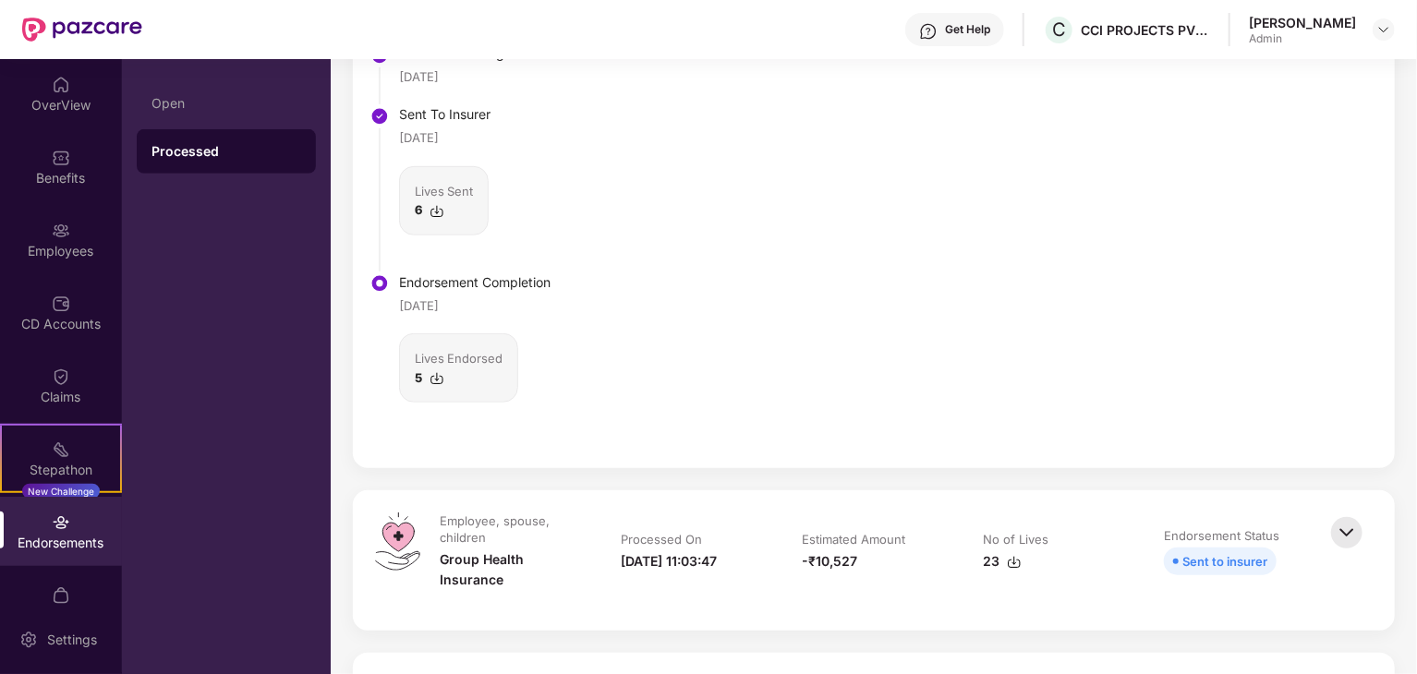
scroll to position [0, 0]
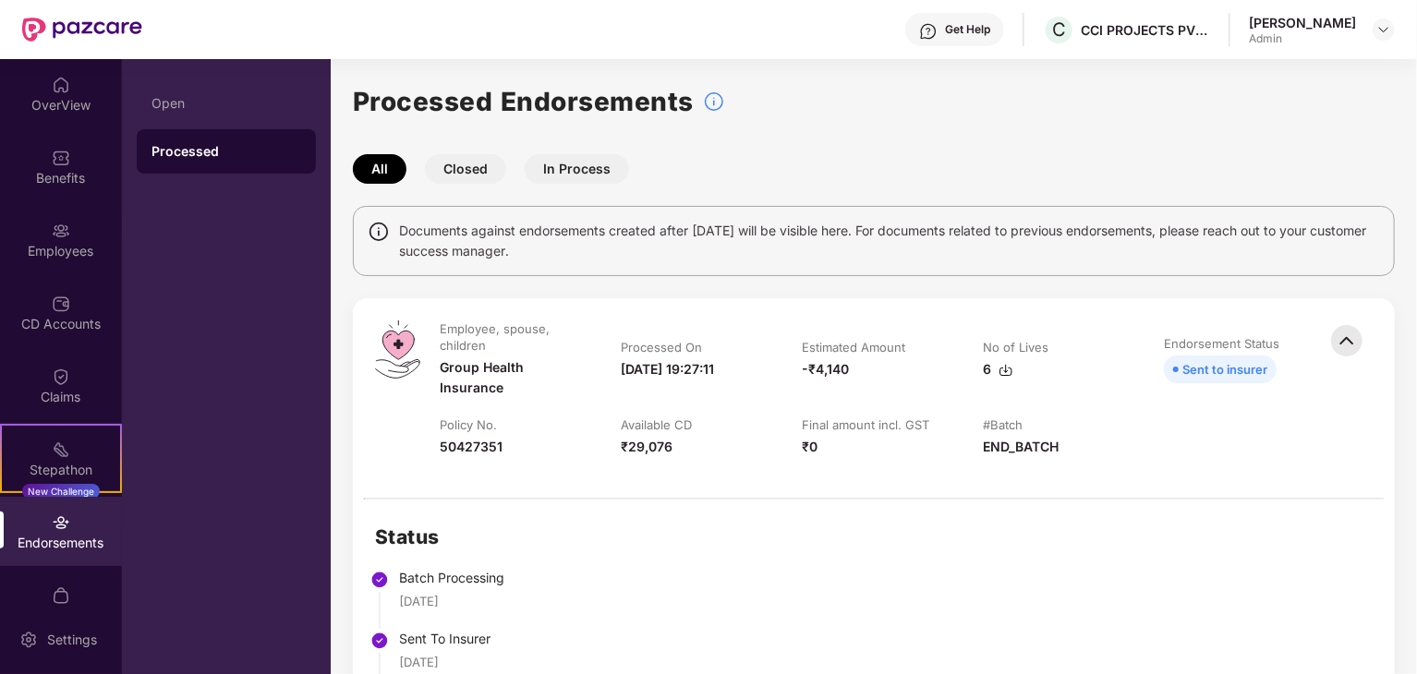
click at [558, 163] on button "In Process" at bounding box center [577, 169] width 104 height 30
click at [375, 164] on button "All" at bounding box center [380, 169] width 54 height 30
click at [174, 93] on div "Open" at bounding box center [226, 103] width 179 height 44
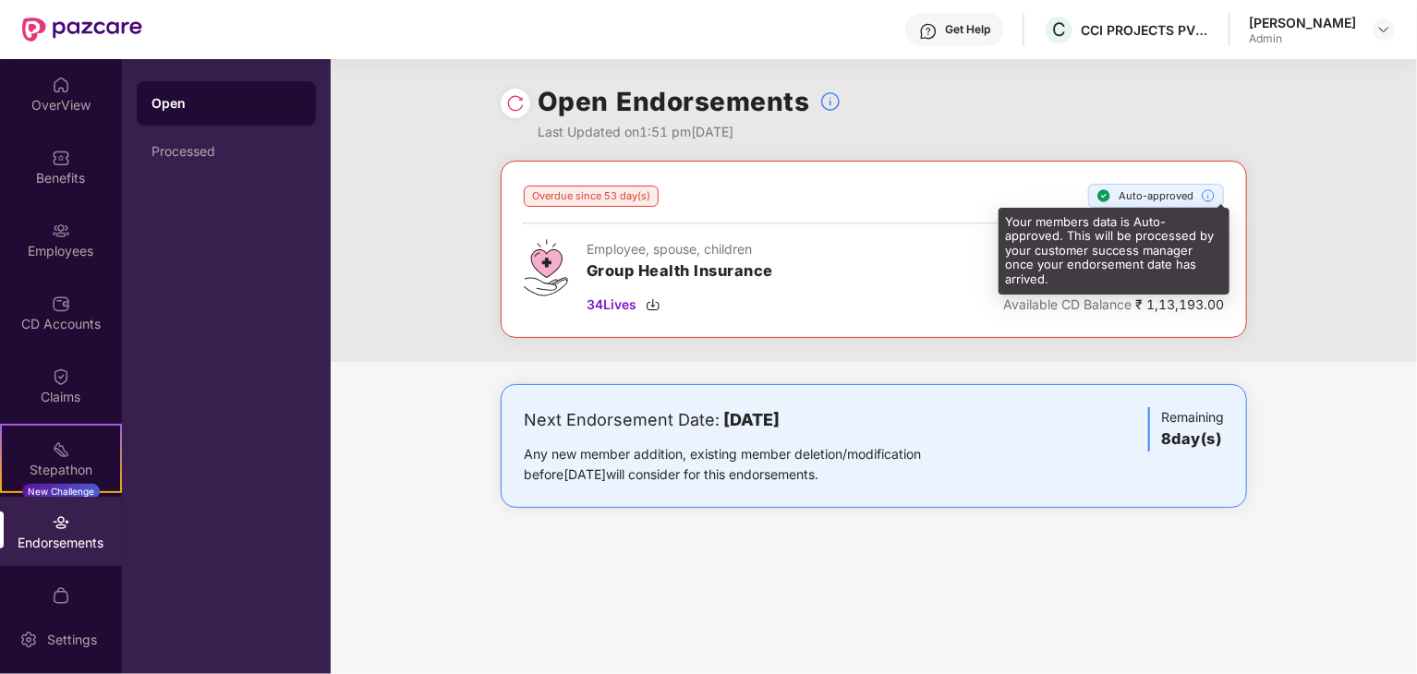
click at [1206, 191] on img at bounding box center [1208, 195] width 15 height 15
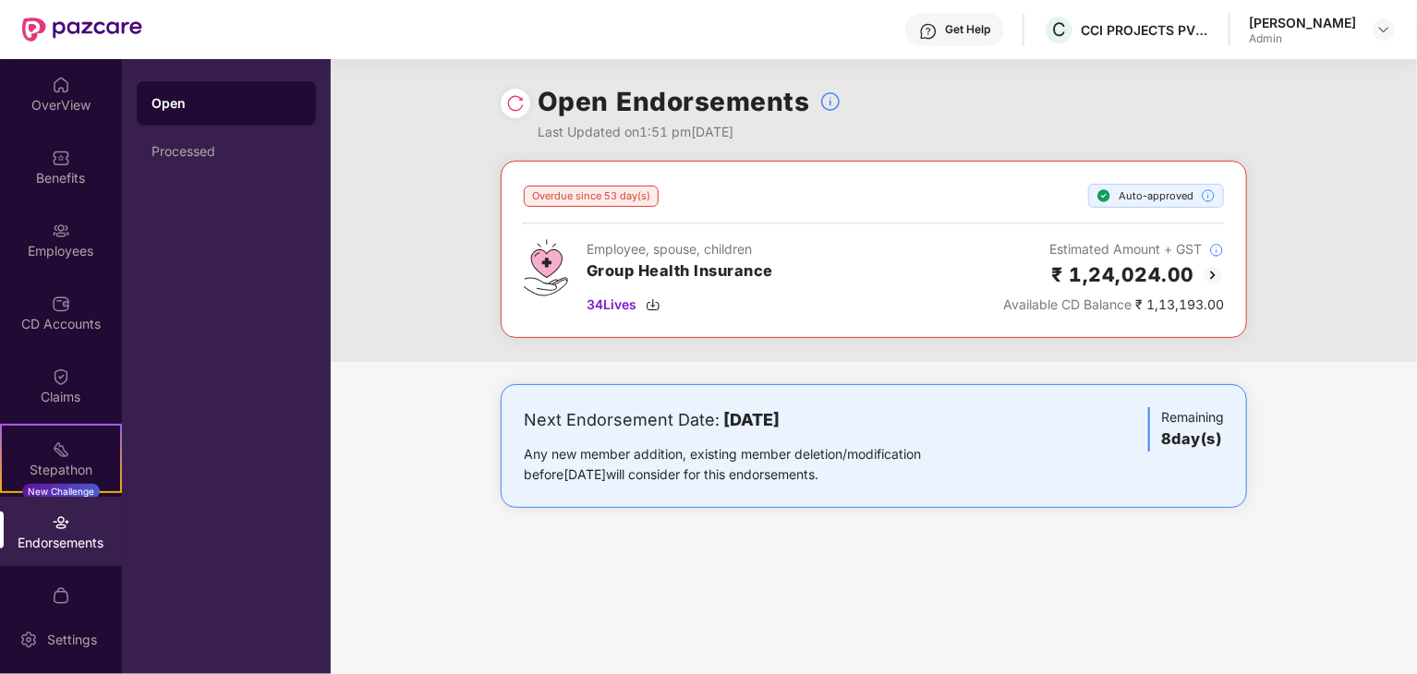
click at [1274, 246] on div "Overdue since 53 day(s) Auto-approved Employee, spouse, children Group Health I…" at bounding box center [874, 261] width 1086 height 201
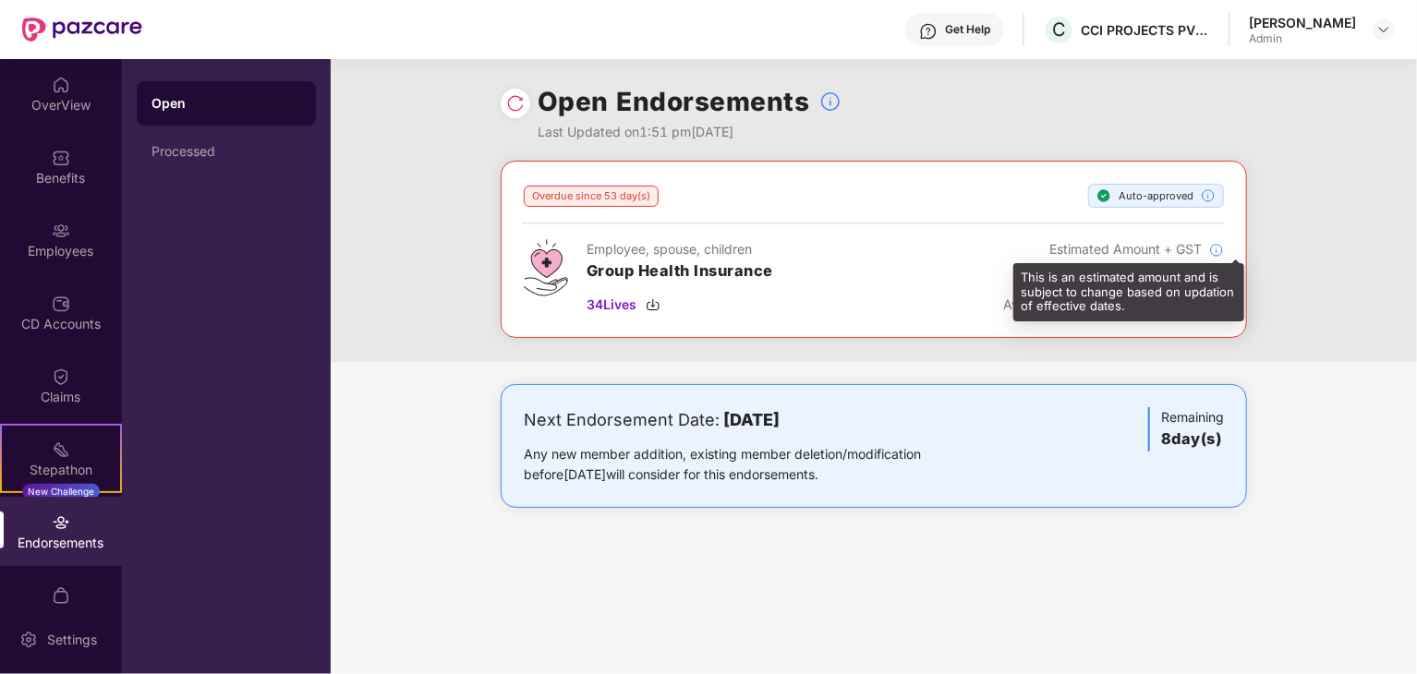
click at [1212, 250] on img at bounding box center [1216, 250] width 15 height 15
click at [1217, 250] on img at bounding box center [1216, 250] width 15 height 15
click at [1218, 250] on img at bounding box center [1216, 250] width 15 height 15
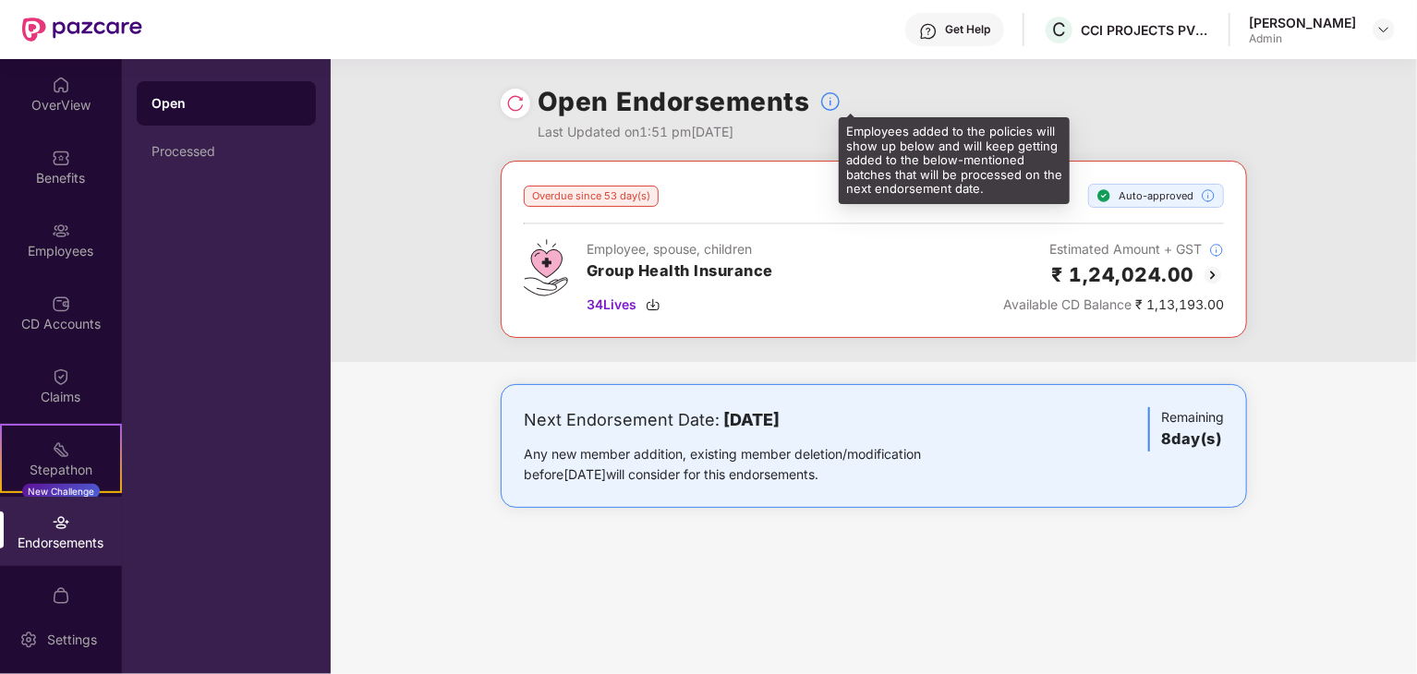
click at [827, 104] on img at bounding box center [830, 102] width 22 height 22
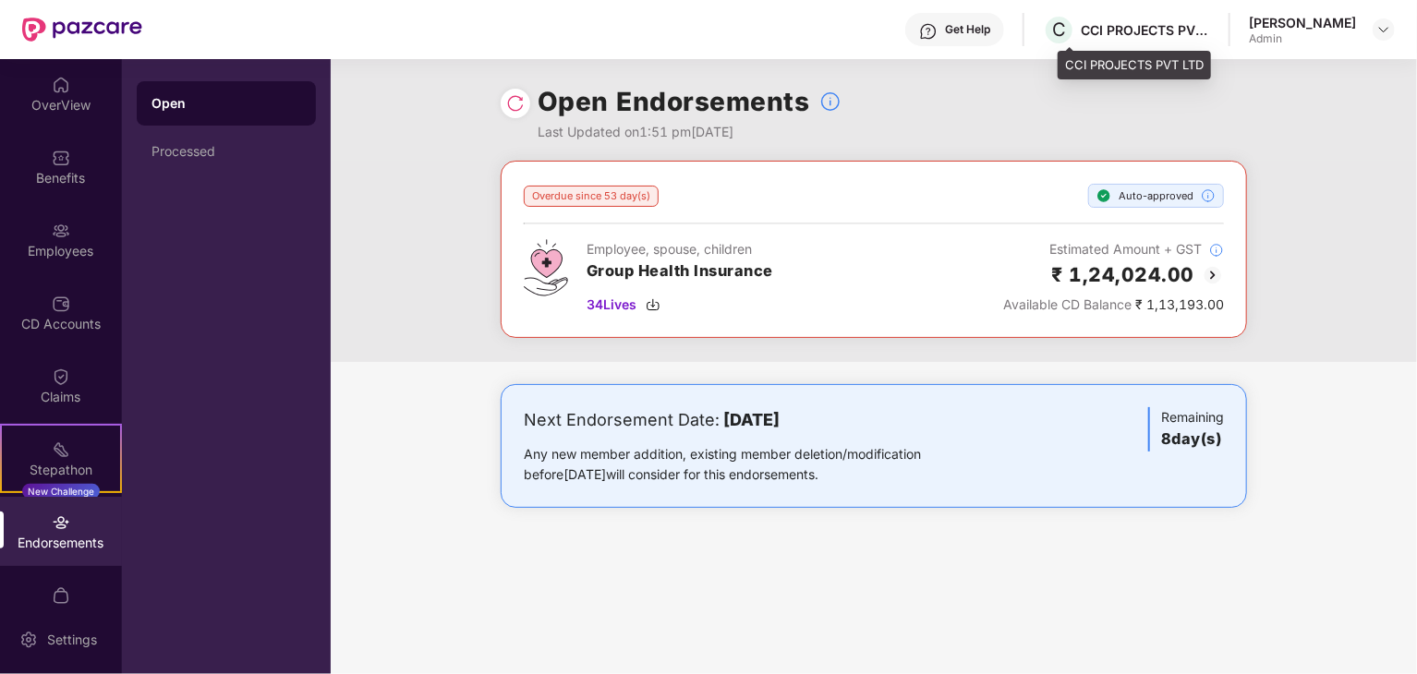
click at [1210, 30] on div "CCI PROJECTS PVT LTD" at bounding box center [1144, 30] width 129 height 18
click at [994, 21] on div "Get Help" at bounding box center [954, 29] width 99 height 33
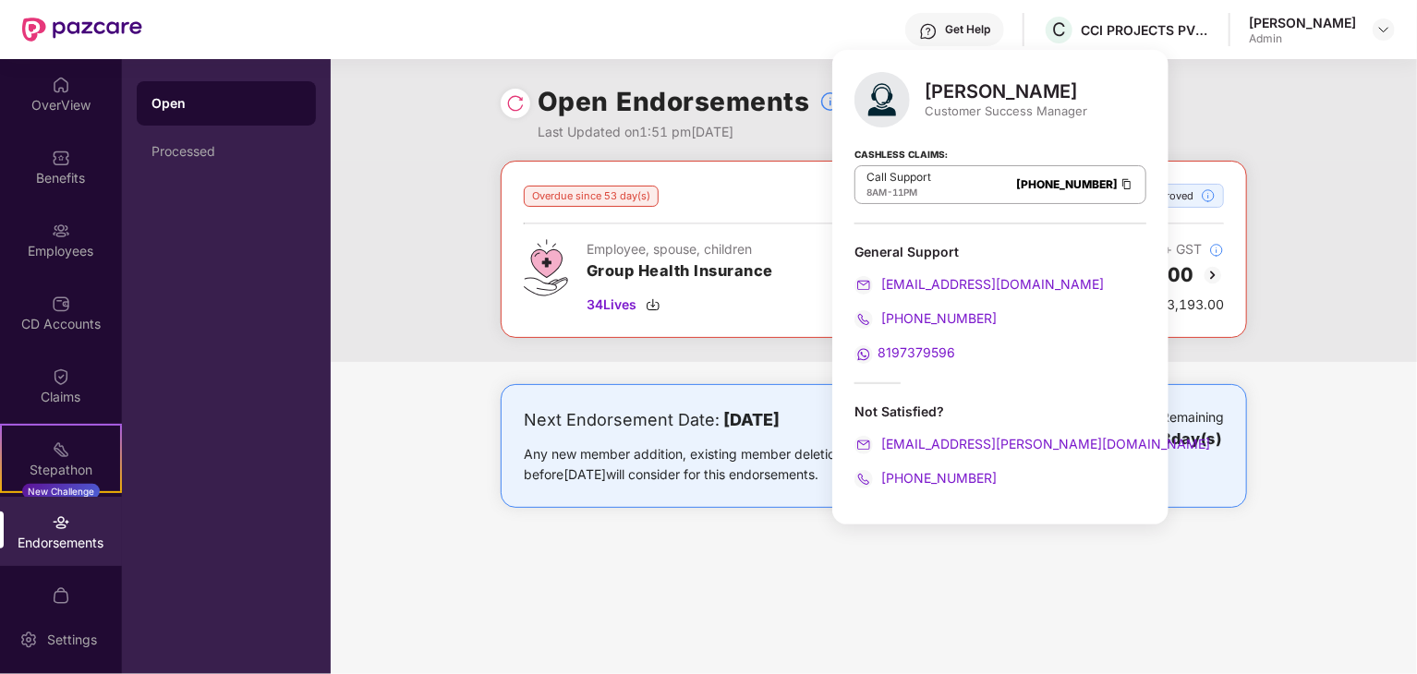
click at [1352, 234] on div "Overdue since 53 day(s) Auto-approved Employee, spouse, children Group Health I…" at bounding box center [874, 261] width 1086 height 201
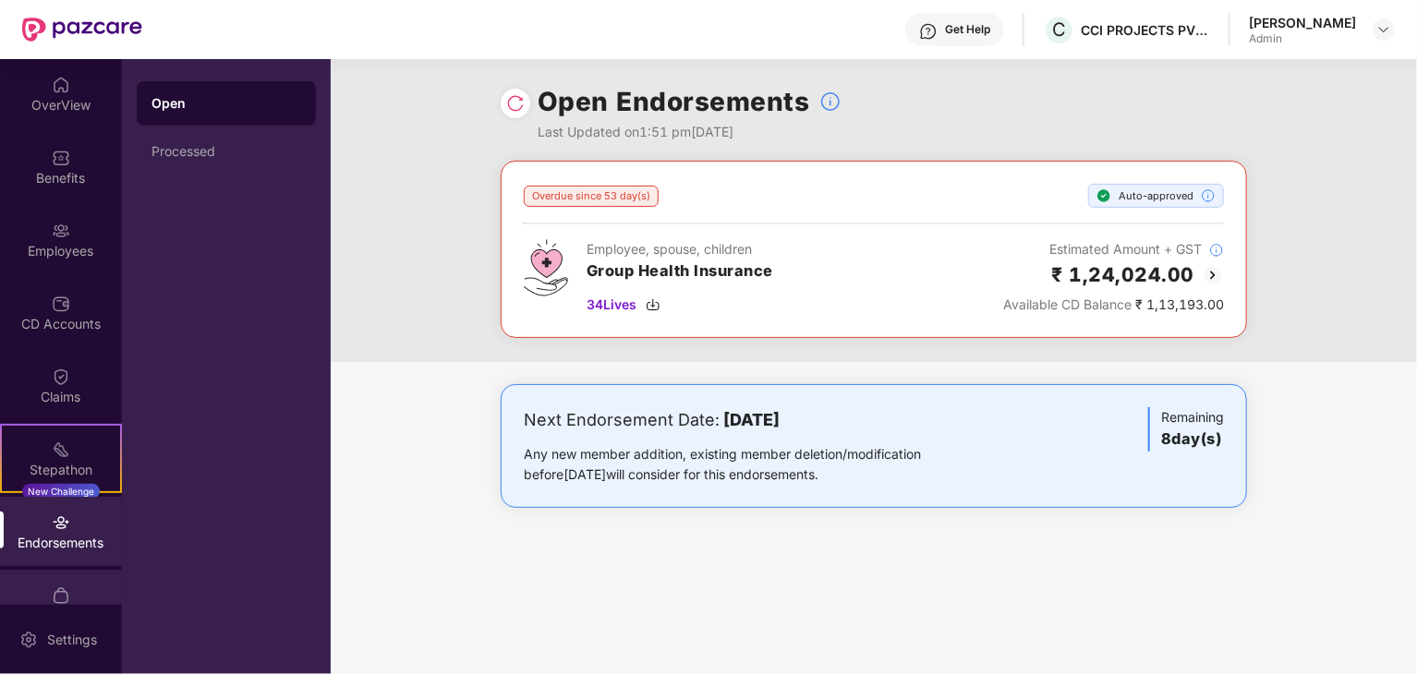
click at [68, 599] on div "My Orders" at bounding box center [61, 604] width 122 height 69
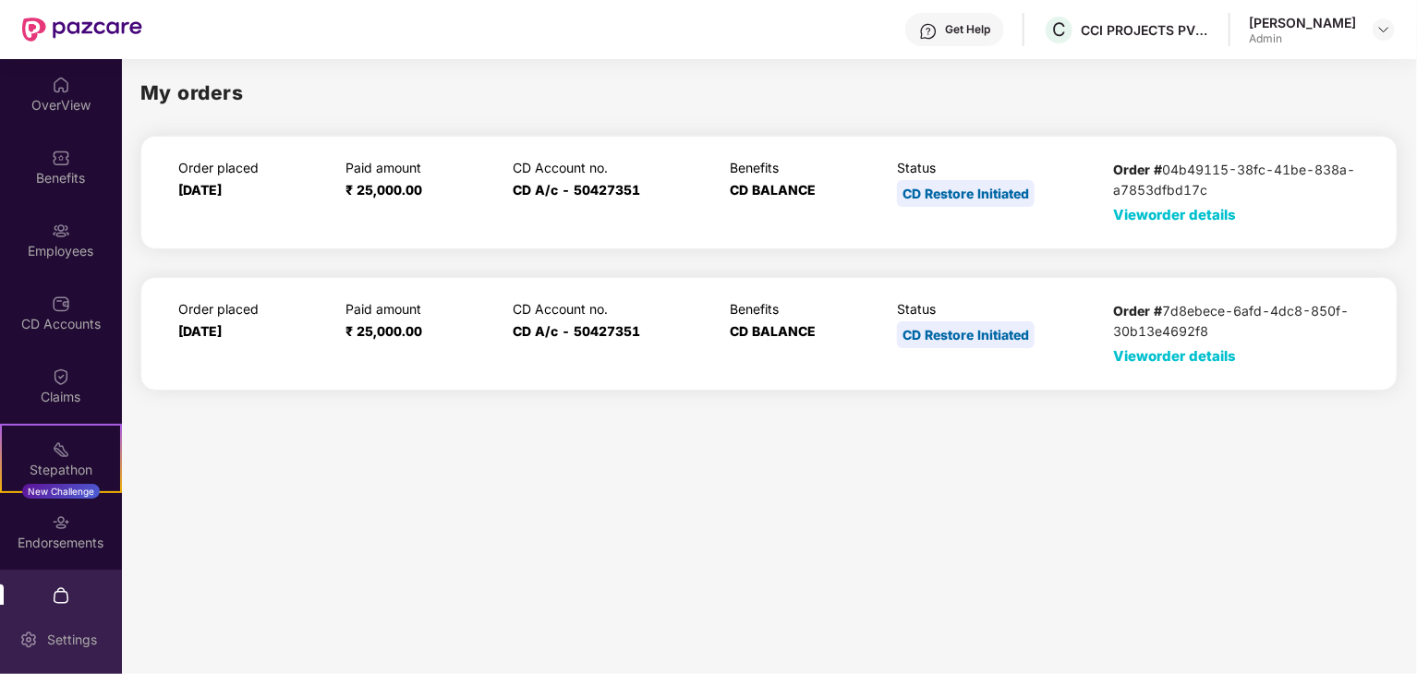
click at [66, 635] on div "Settings" at bounding box center [72, 640] width 61 height 18
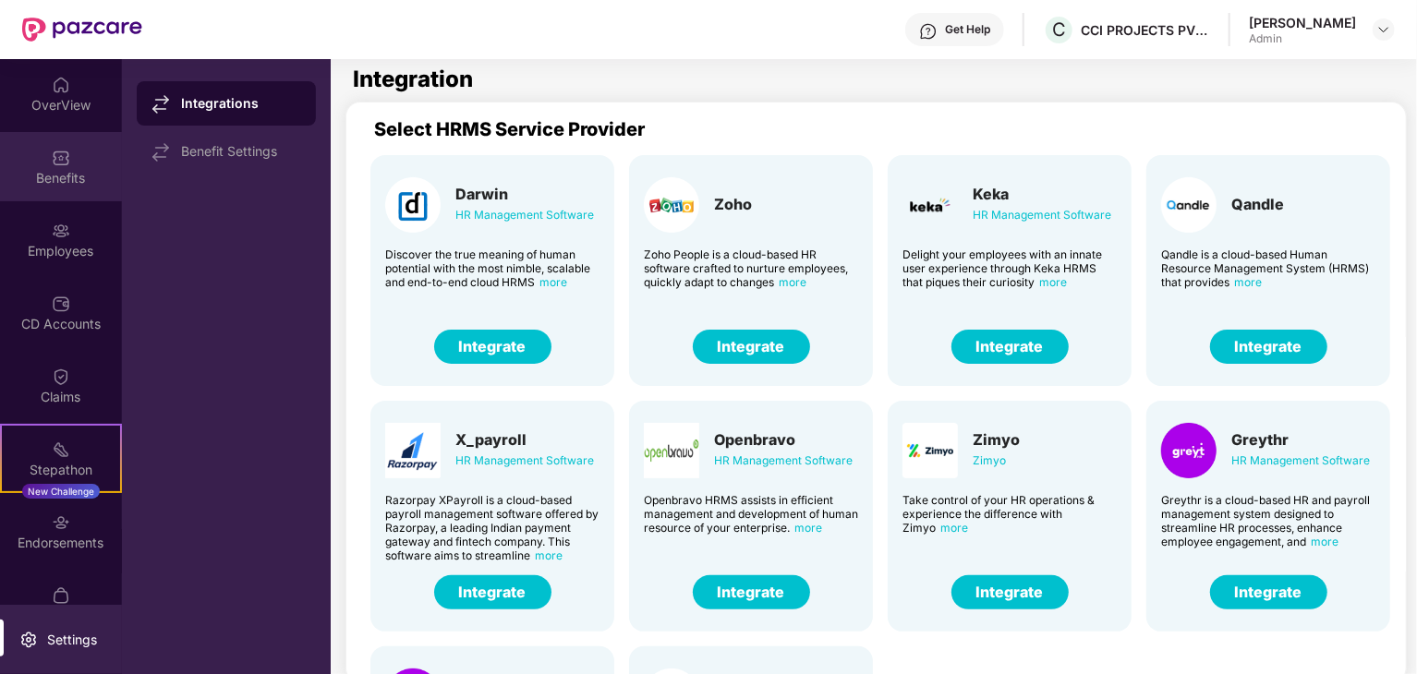
click at [59, 172] on div "Benefits" at bounding box center [61, 178] width 122 height 18
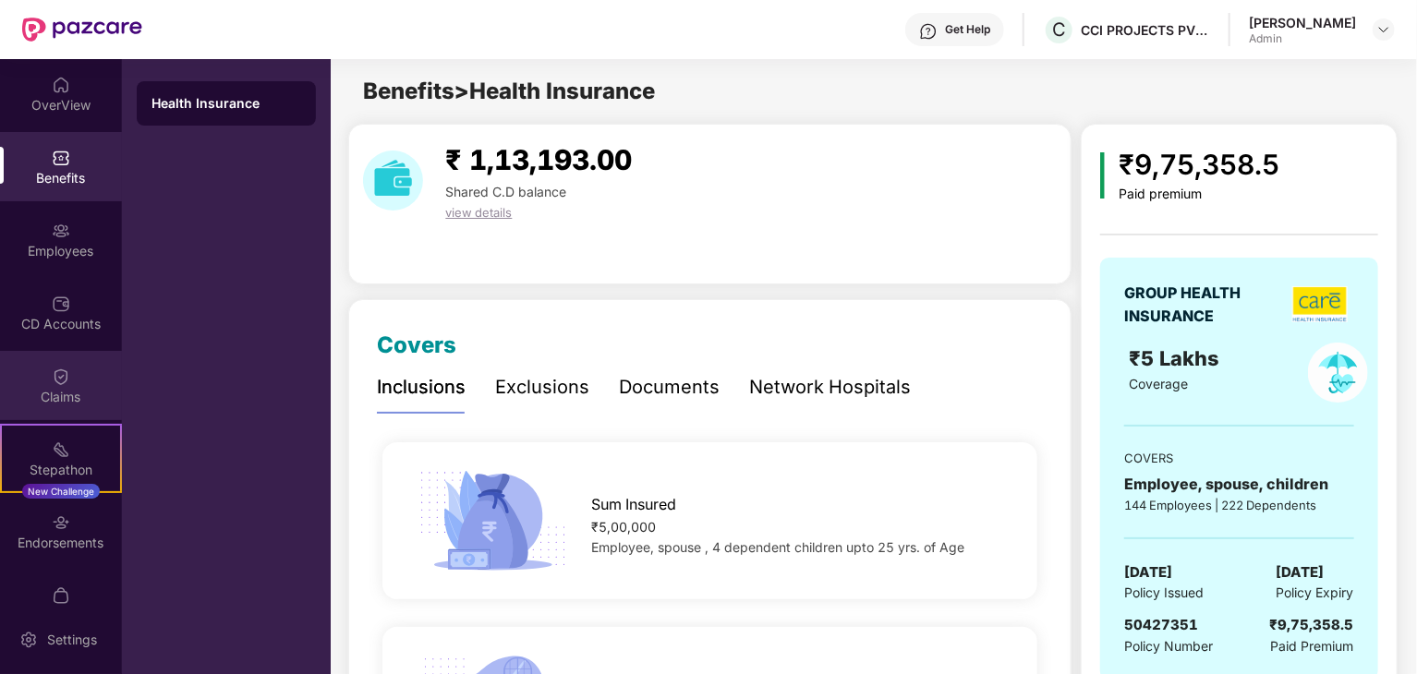
click at [61, 378] on img at bounding box center [61, 377] width 18 height 18
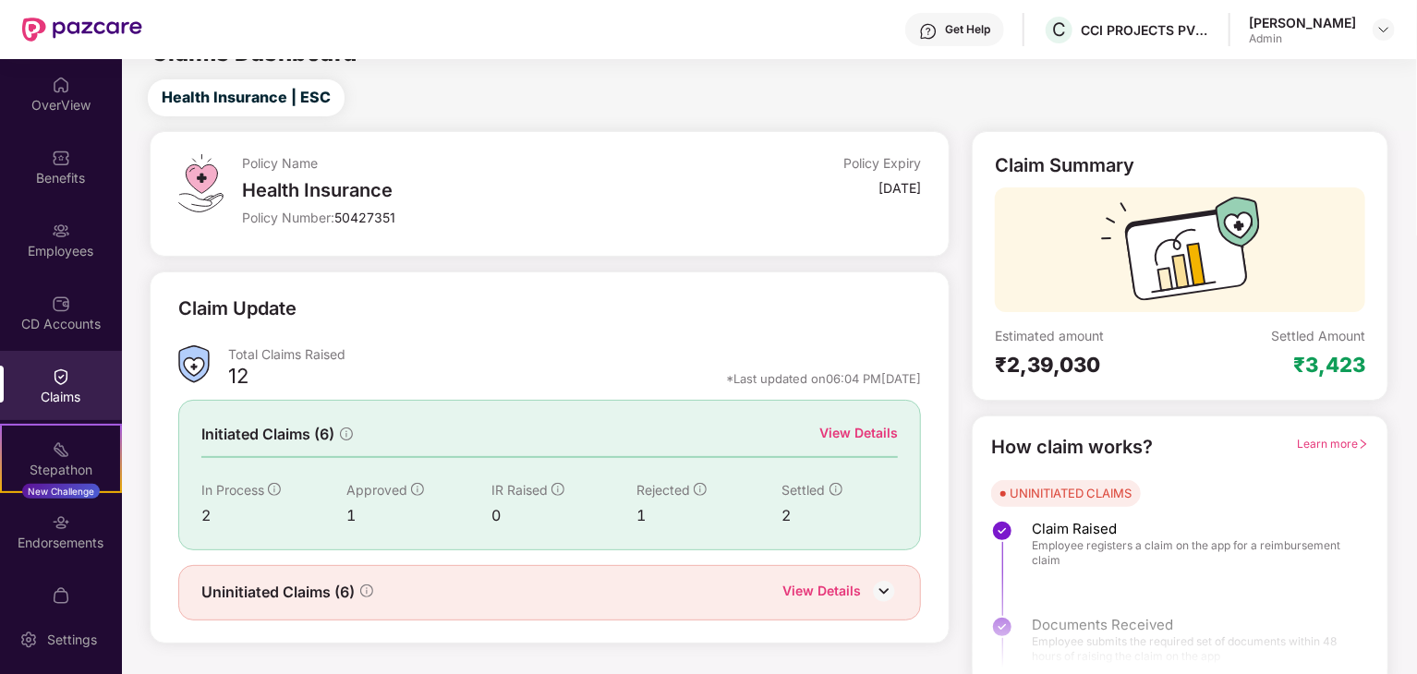
scroll to position [48, 0]
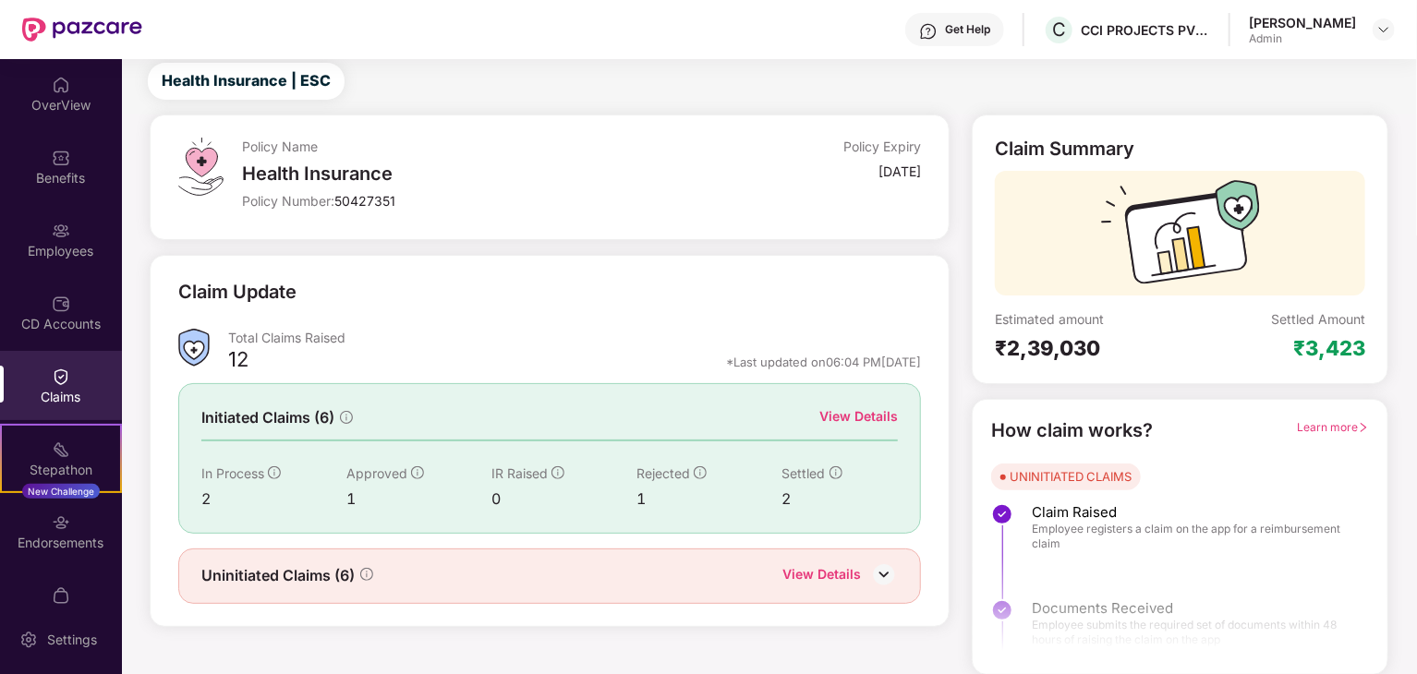
click at [839, 569] on div "View Details" at bounding box center [821, 576] width 78 height 24
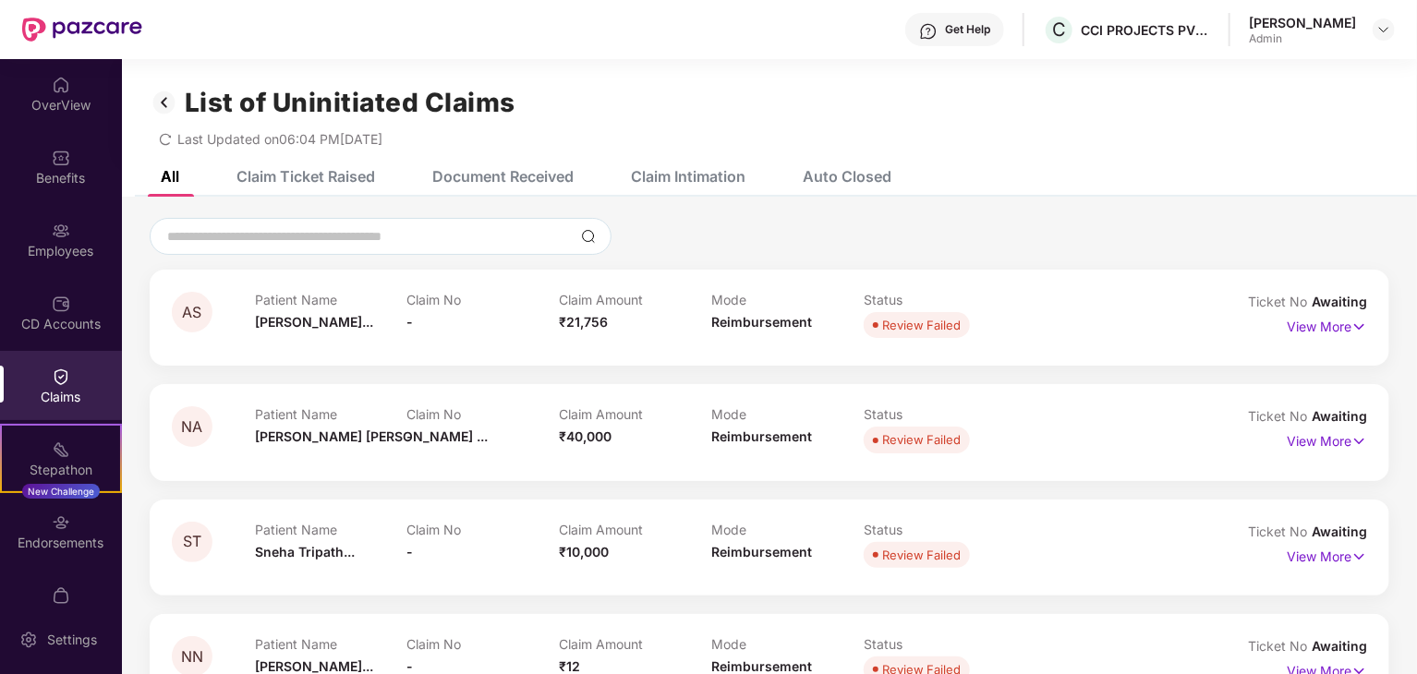
click at [548, 170] on div "Document Received" at bounding box center [502, 176] width 141 height 18
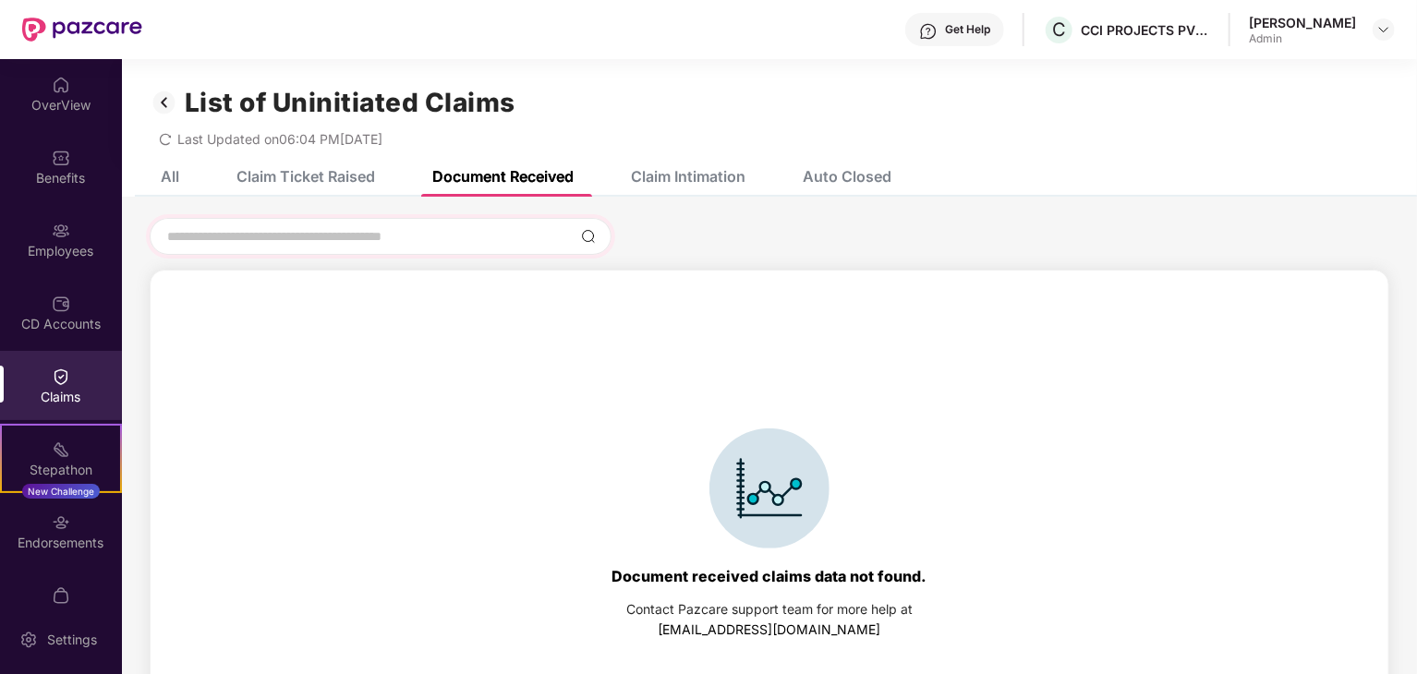
scroll to position [85, 0]
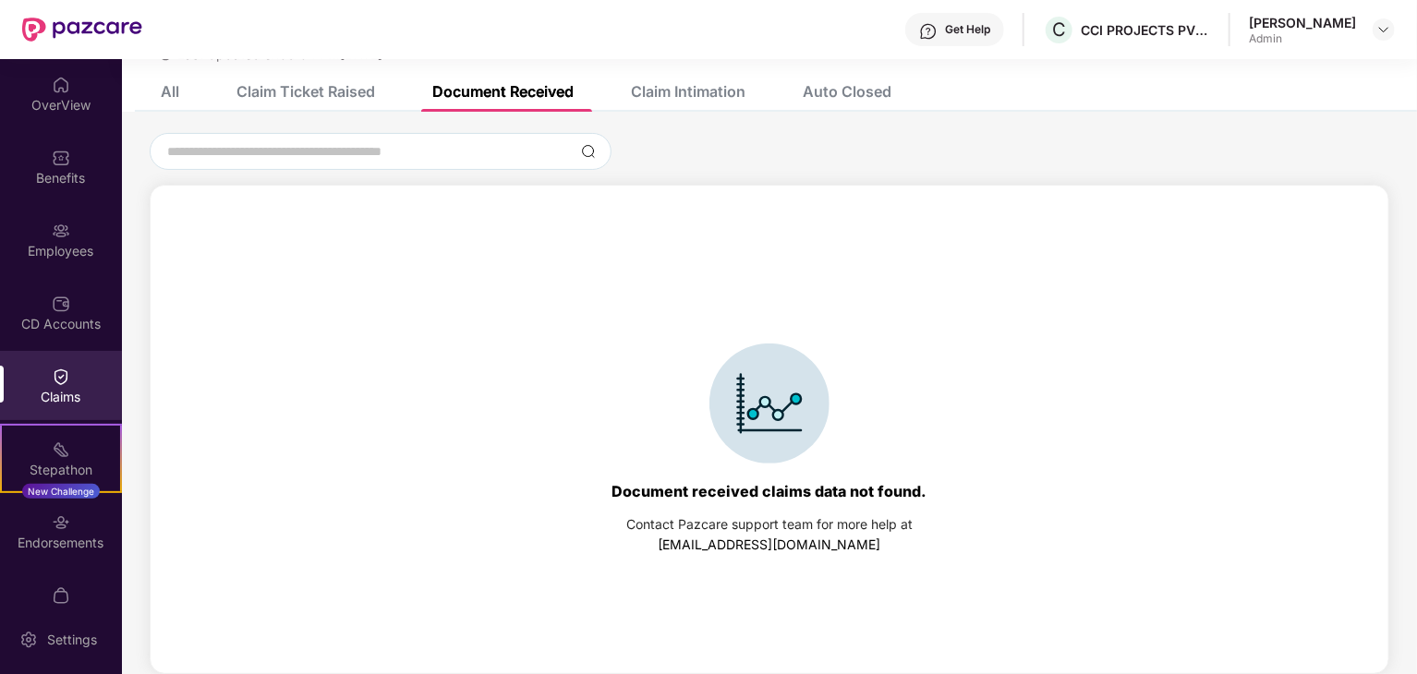
click at [662, 86] on div "Claim Intimation" at bounding box center [688, 91] width 115 height 18
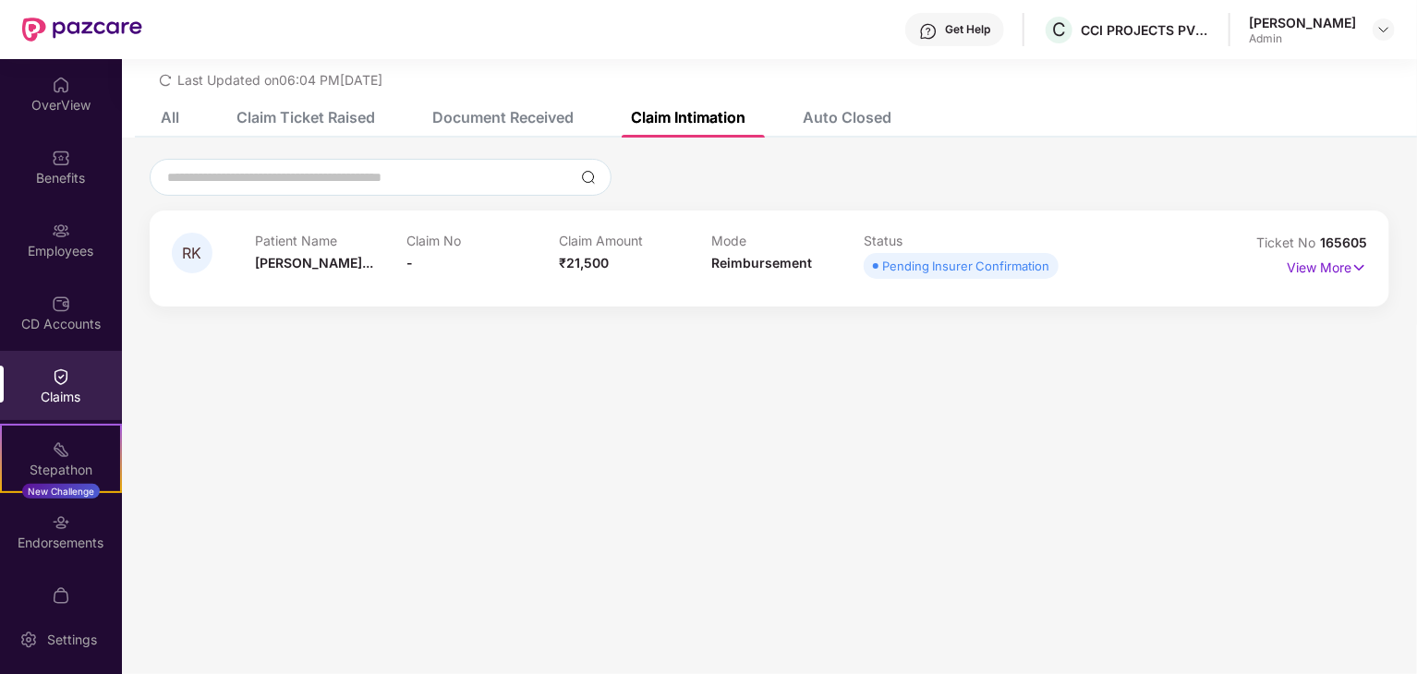
click at [848, 110] on div "Auto Closed" at bounding box center [846, 117] width 89 height 18
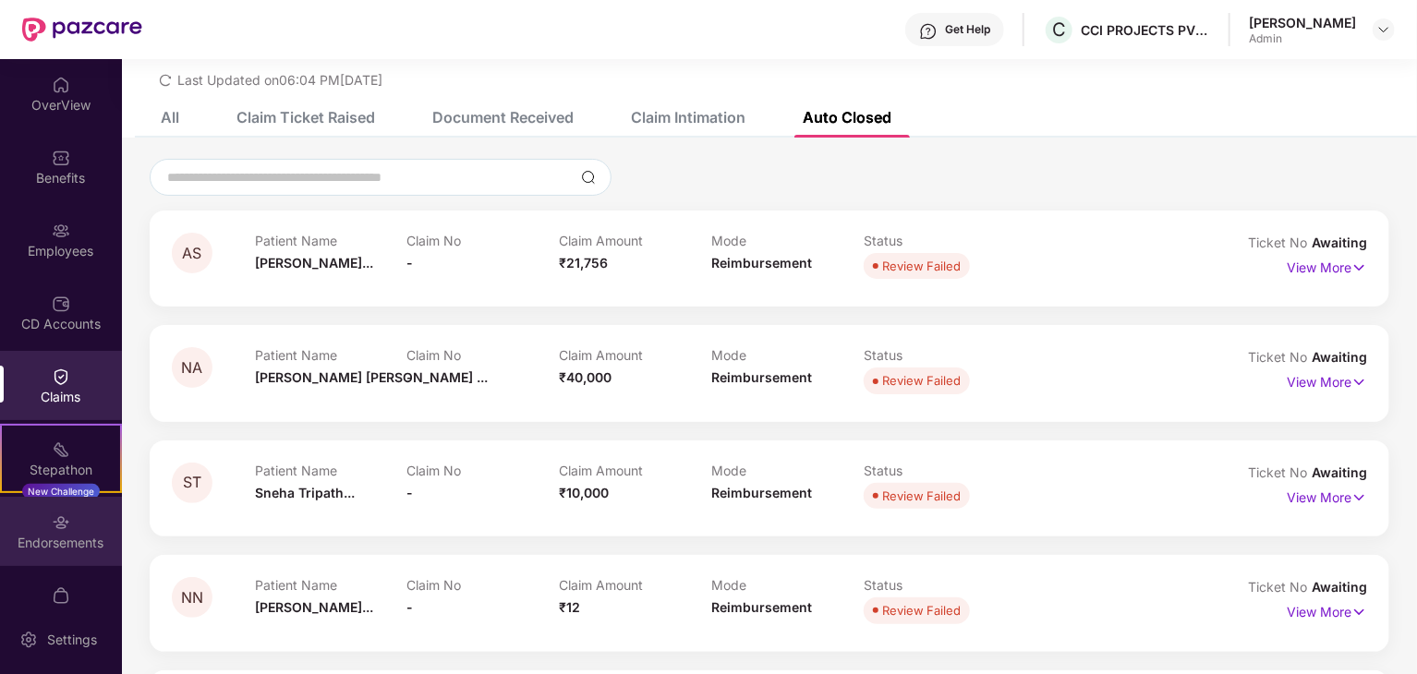
click at [54, 529] on img at bounding box center [61, 522] width 18 height 18
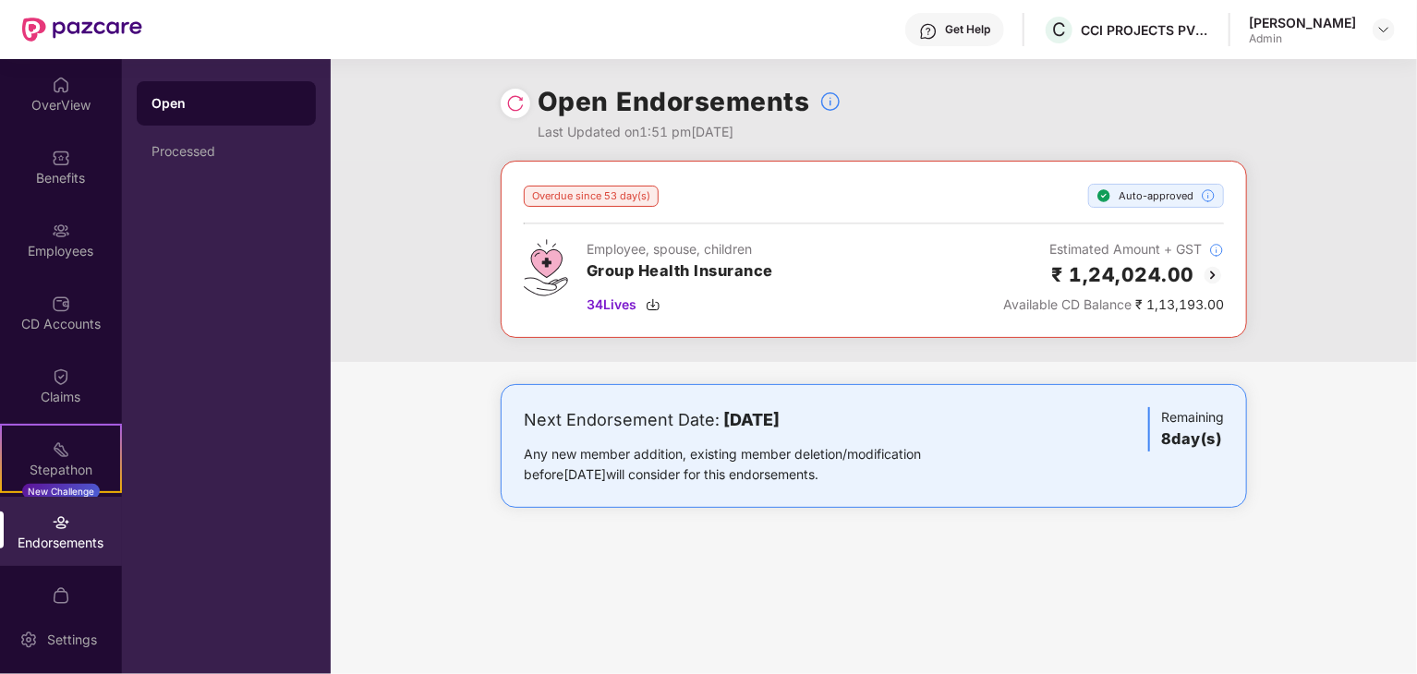
click at [1128, 200] on div "Auto-approved" at bounding box center [1156, 196] width 136 height 24
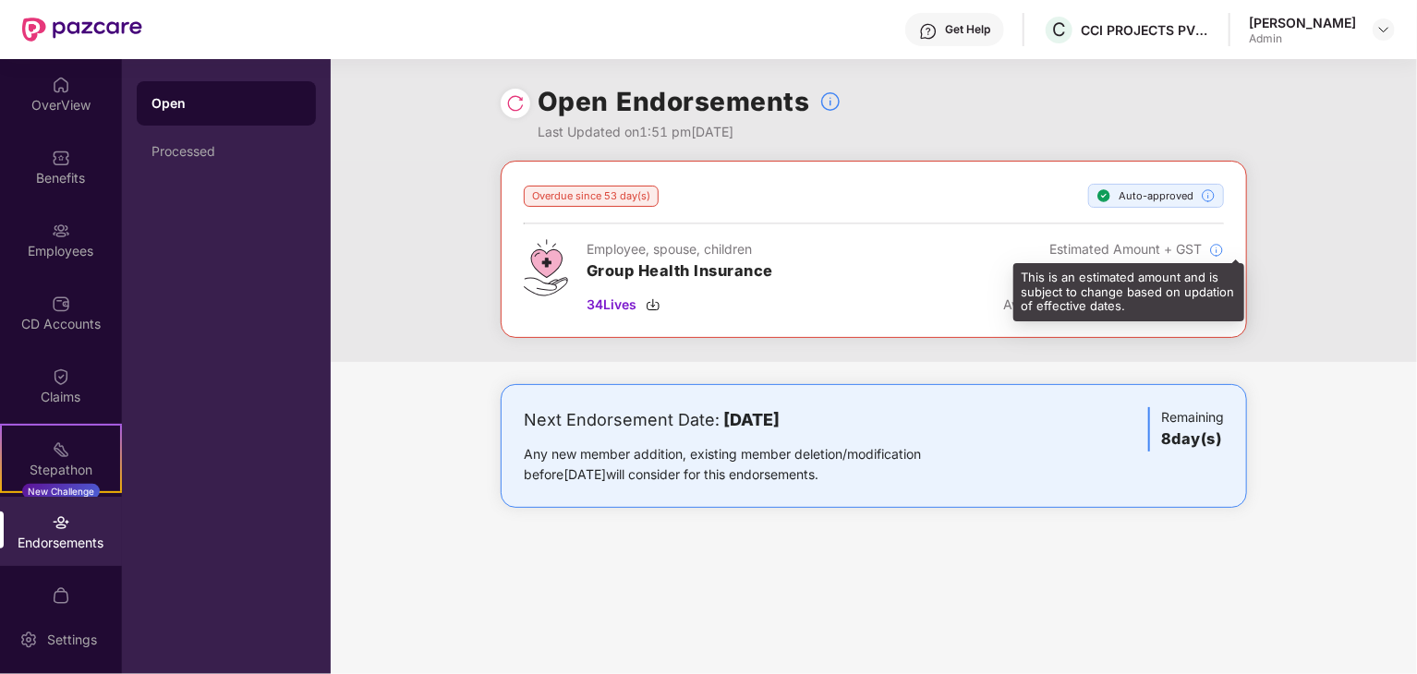
click at [1217, 249] on img at bounding box center [1216, 250] width 15 height 15
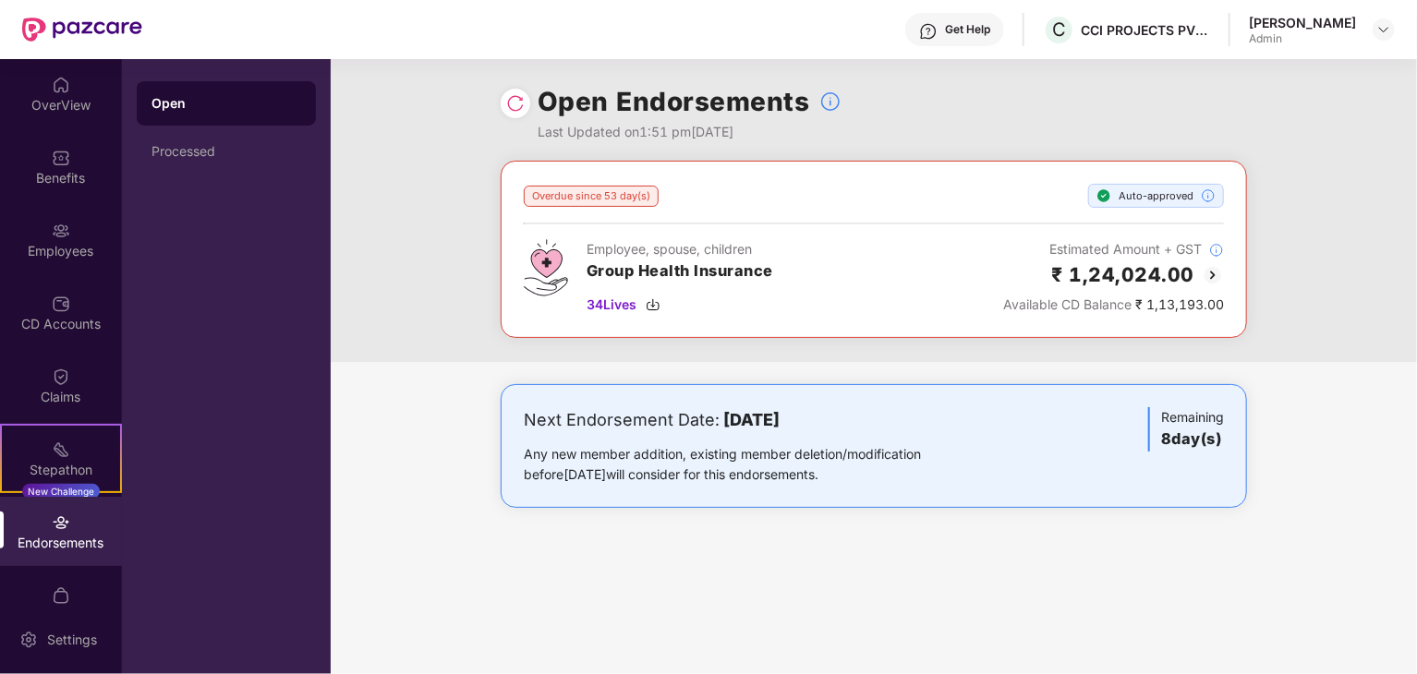
click at [1215, 272] on img at bounding box center [1212, 275] width 22 height 22
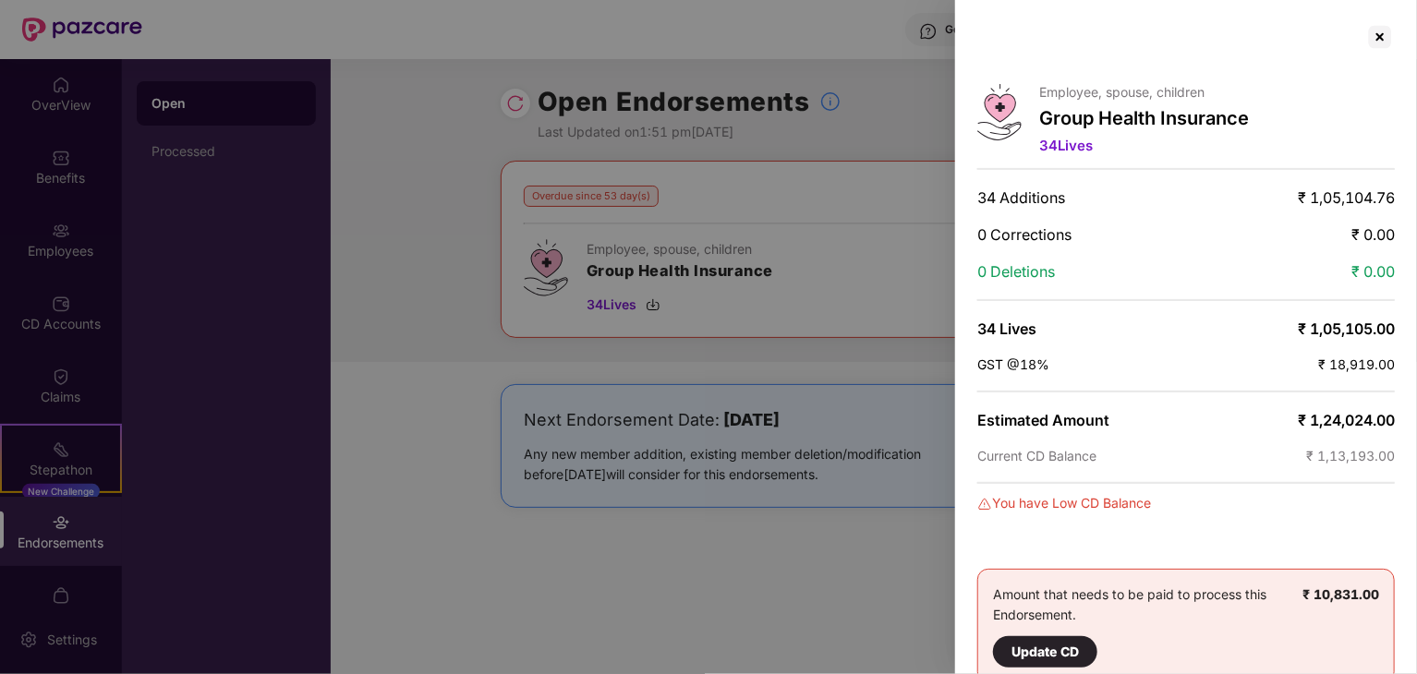
click at [824, 544] on div at bounding box center [708, 337] width 1417 height 674
click at [446, 226] on div at bounding box center [708, 337] width 1417 height 674
click at [630, 197] on div at bounding box center [708, 337] width 1417 height 674
click at [1381, 34] on div at bounding box center [1380, 37] width 30 height 30
